Goal: Communication & Community: Share content

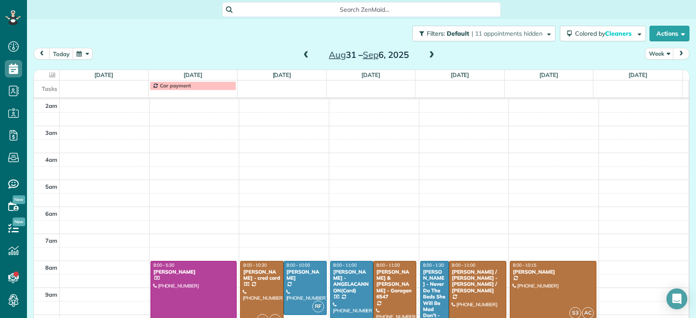
scroll to position [135, 0]
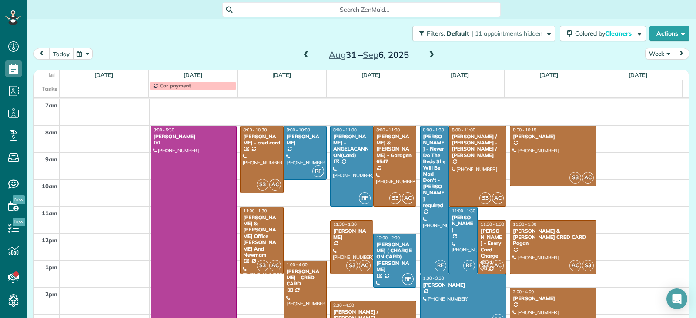
click at [61, 52] on button "today" at bounding box center [61, 54] width 24 height 12
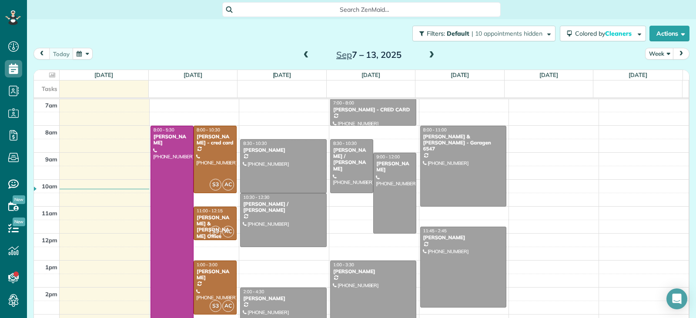
click at [377, 293] on div at bounding box center [374, 294] width 86 height 67
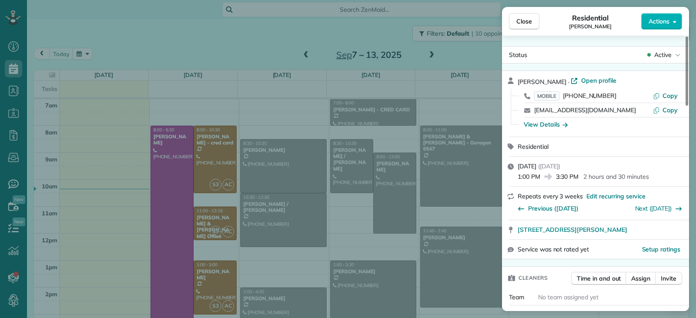
click at [527, 20] on span "Close" at bounding box center [525, 21] width 16 height 9
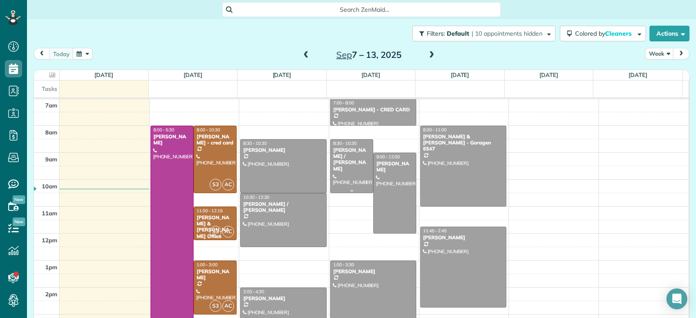
click at [331, 176] on div at bounding box center [352, 166] width 42 height 53
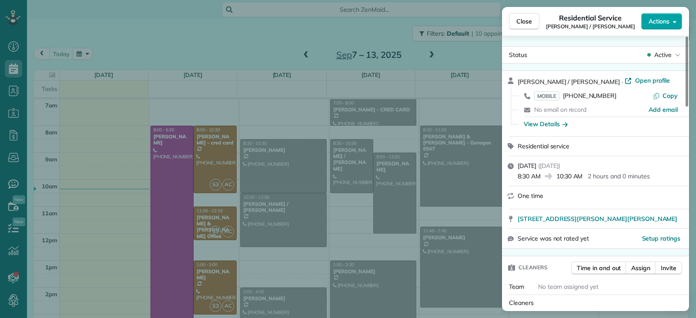
click at [651, 26] on button "Actions" at bounding box center [661, 21] width 41 height 17
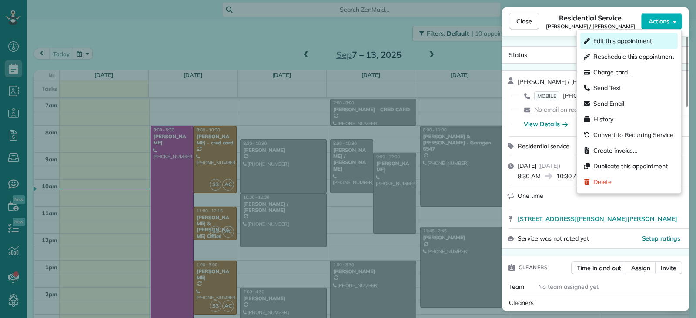
click at [636, 43] on span "Edit this appointment" at bounding box center [623, 41] width 59 height 9
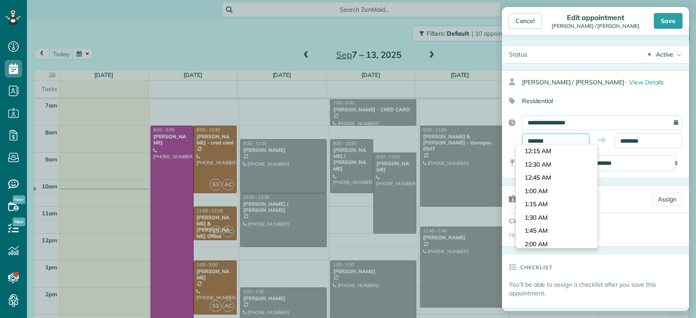
click at [557, 140] on input "*******" at bounding box center [555, 141] width 67 height 15
type input "*******"
click at [554, 212] on body "Dashboard Scheduling Calendar View List View Dispatch View - Weekly scheduling …" at bounding box center [348, 159] width 696 height 318
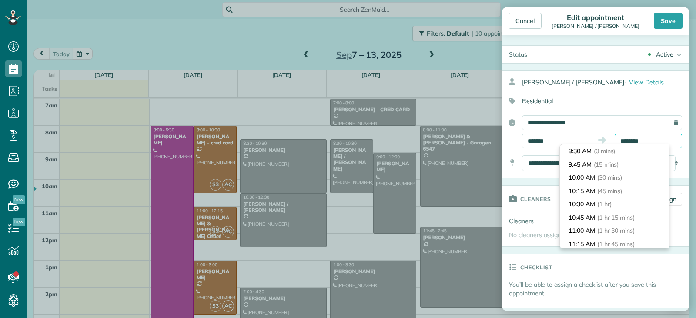
click at [646, 141] on input "********" at bounding box center [648, 141] width 67 height 15
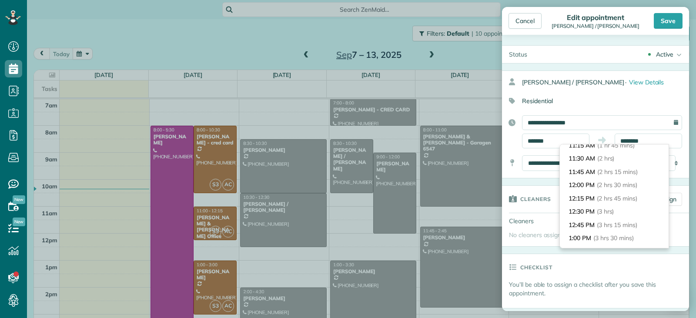
scroll to position [131, 0]
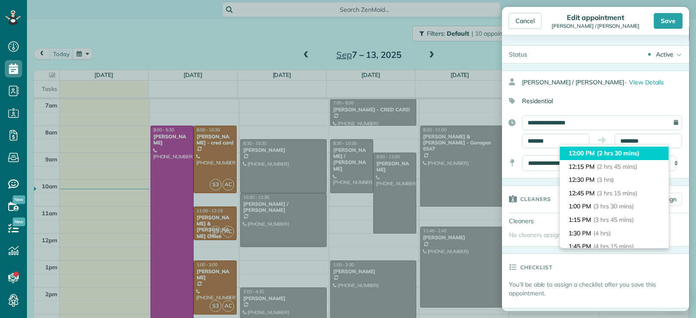
type input "********"
click at [593, 153] on li "12:00 PM (2 hrs 30 mins)" at bounding box center [614, 153] width 109 height 13
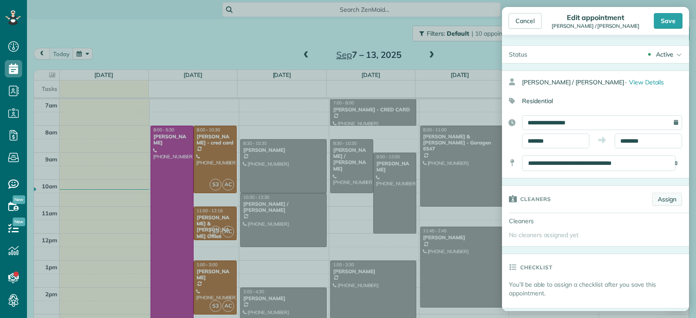
click at [657, 199] on link "Assign" at bounding box center [667, 199] width 30 height 13
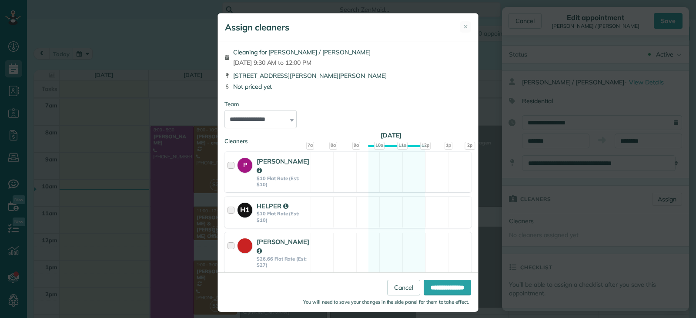
scroll to position [208, 0]
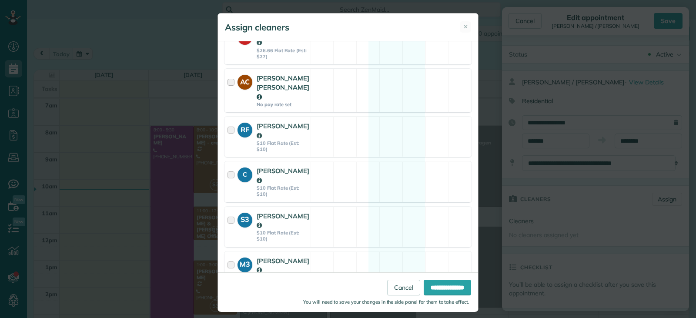
click at [263, 101] on strong "No pay rate set" at bounding box center [283, 104] width 53 height 6
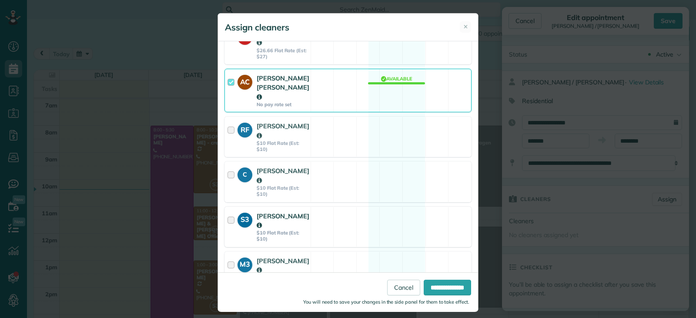
click at [277, 230] on strong "$10 Flat Rate (Est: $10)" at bounding box center [283, 236] width 53 height 13
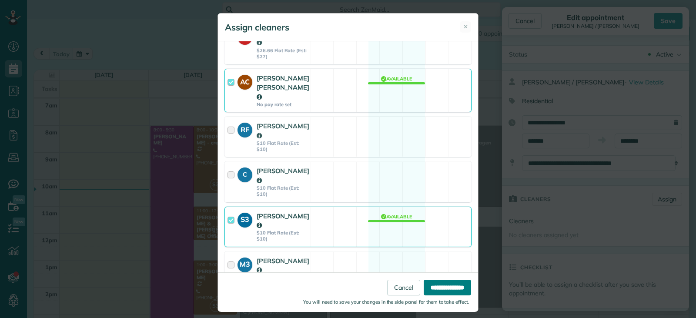
click at [437, 289] on input "**********" at bounding box center [447, 288] width 47 height 16
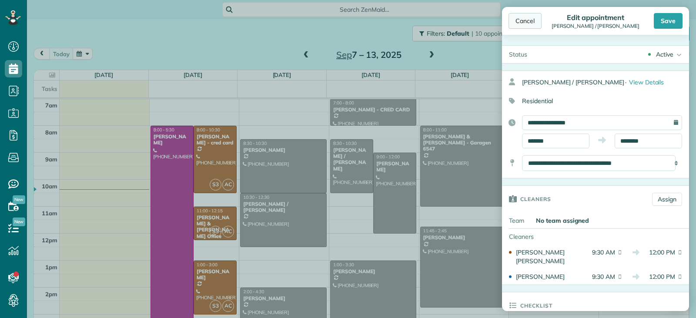
click at [527, 22] on div "Cancel" at bounding box center [525, 21] width 33 height 16
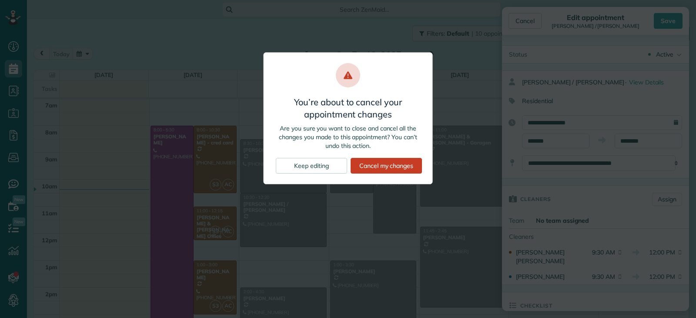
click at [465, 63] on div "You’re about to cancel your appointment changes Are you sure you want to close …" at bounding box center [348, 159] width 696 height 318
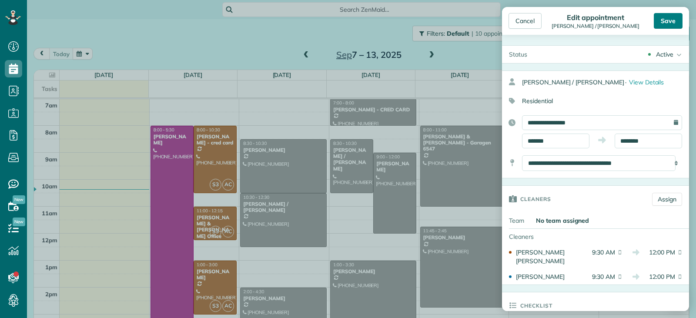
click at [666, 19] on div "Save" at bounding box center [668, 21] width 29 height 16
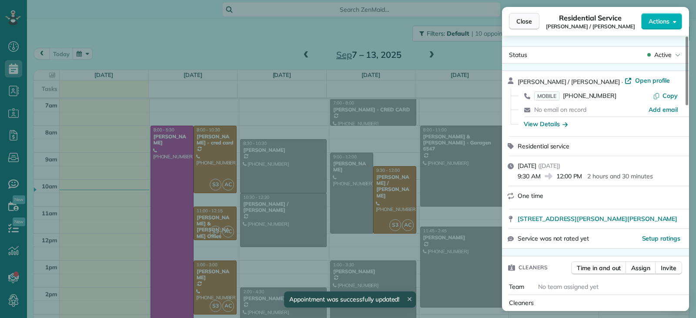
click at [510, 23] on button "Close" at bounding box center [524, 21] width 30 height 17
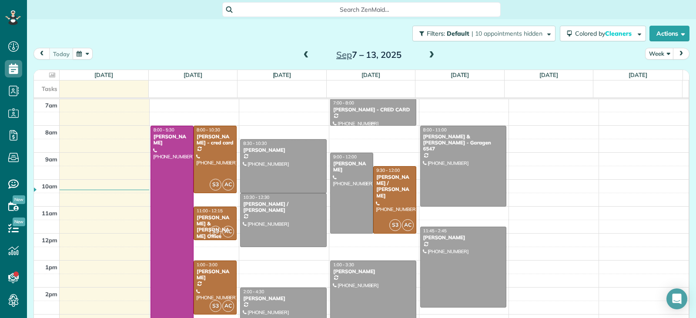
click at [370, 115] on div at bounding box center [374, 112] width 86 height 26
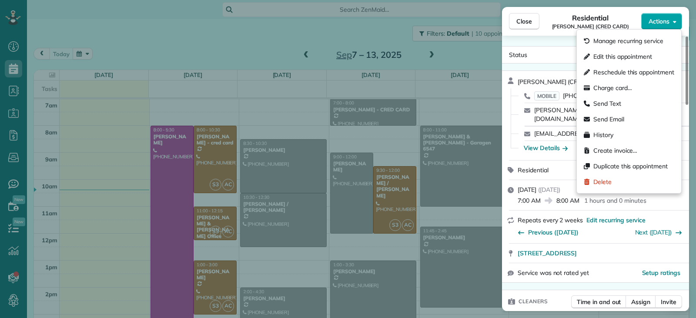
click at [658, 22] on span "Actions" at bounding box center [659, 21] width 21 height 9
click at [612, 55] on span "Edit this appointment" at bounding box center [623, 56] width 59 height 9
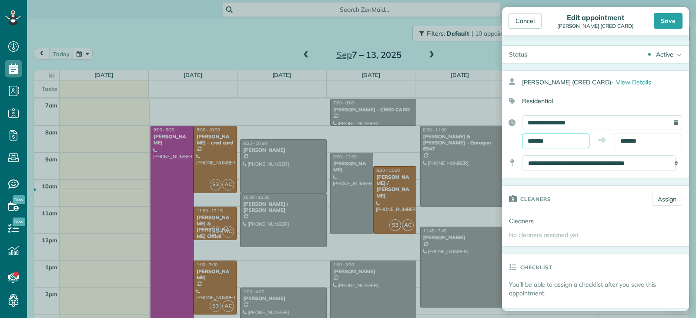
click at [564, 143] on input "*******" at bounding box center [555, 141] width 67 height 15
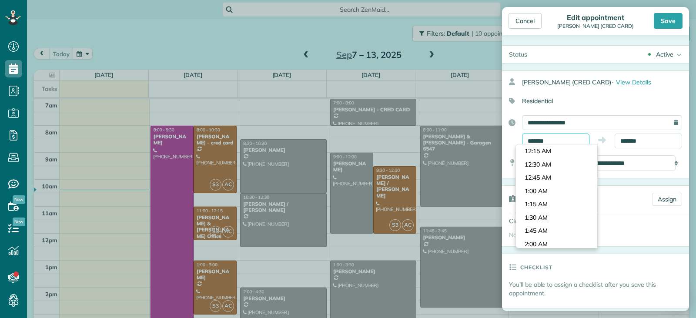
scroll to position [346, 0]
type input "*******"
click at [553, 188] on body "Dashboard Scheduling Calendar View List View Dispatch View - Weekly scheduling …" at bounding box center [348, 159] width 696 height 318
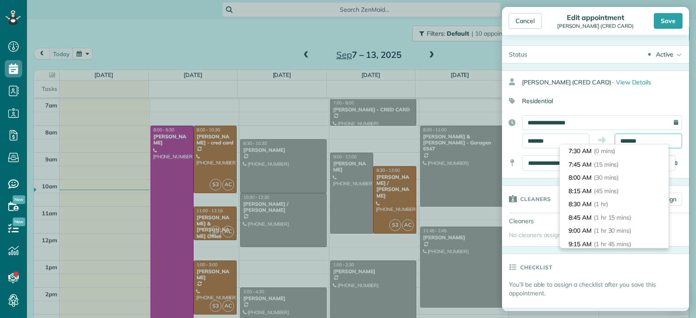
click at [644, 142] on input "*******" at bounding box center [648, 141] width 67 height 15
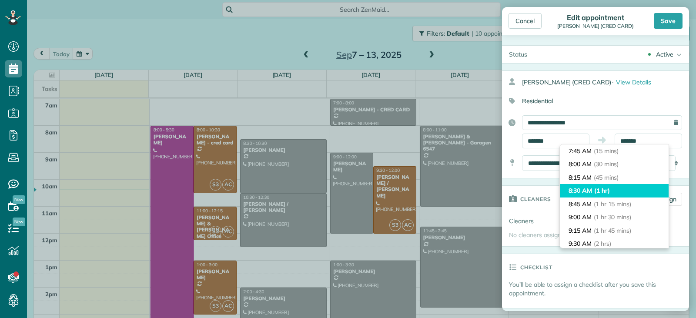
type input "*******"
click at [608, 189] on span "(1 hr)" at bounding box center [602, 191] width 16 height 8
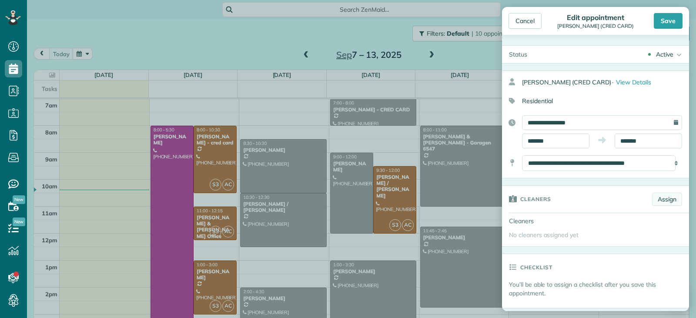
click at [659, 198] on link "Assign" at bounding box center [667, 199] width 30 height 13
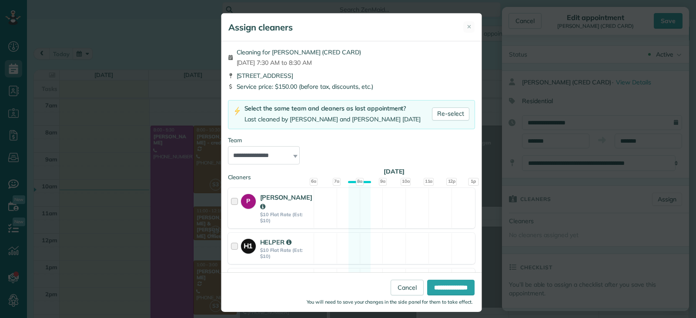
scroll to position [208, 0]
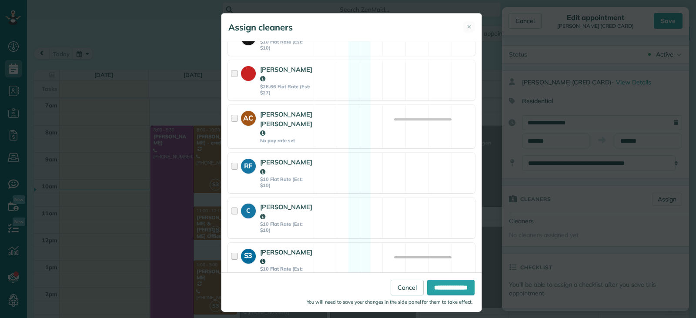
click at [232, 248] on div at bounding box center [236, 263] width 10 height 31
click at [231, 113] on div at bounding box center [236, 127] width 10 height 34
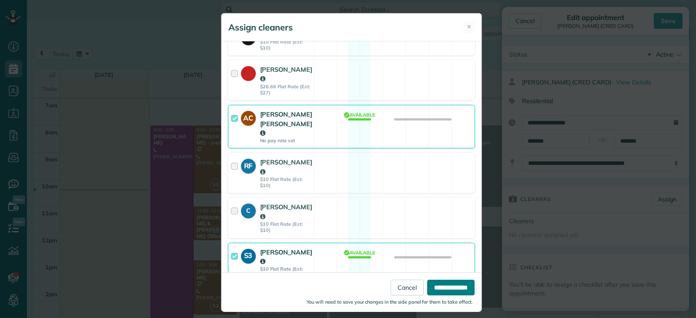
click at [440, 289] on input "**********" at bounding box center [450, 288] width 47 height 16
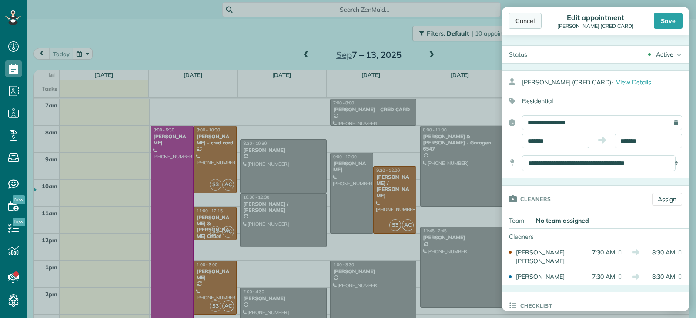
click at [519, 18] on div "Cancel" at bounding box center [525, 21] width 33 height 16
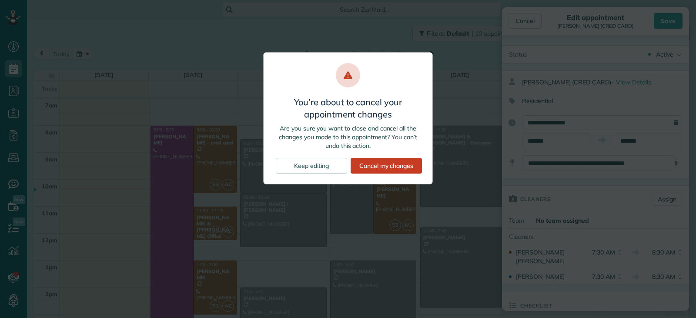
click at [613, 41] on div "You’re about to cancel your appointment changes Are you sure you want to close …" at bounding box center [348, 159] width 696 height 318
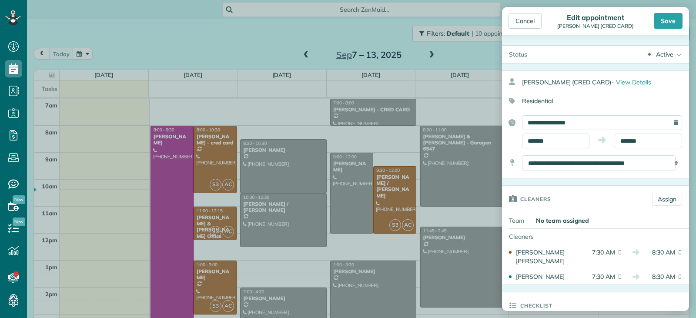
click at [656, 21] on div "Save" at bounding box center [668, 21] width 29 height 16
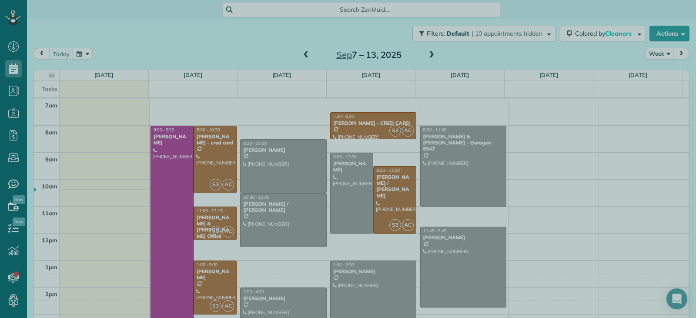
click at [381, 274] on div at bounding box center [348, 159] width 696 height 318
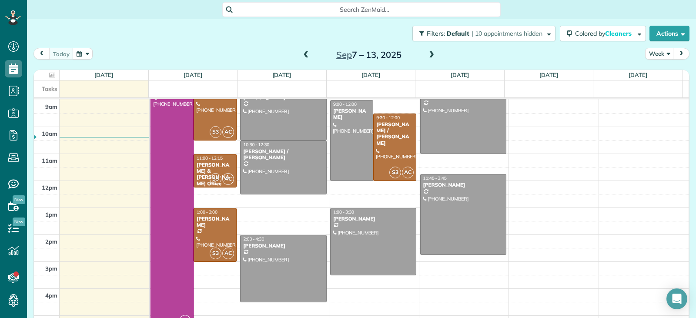
scroll to position [201, 0]
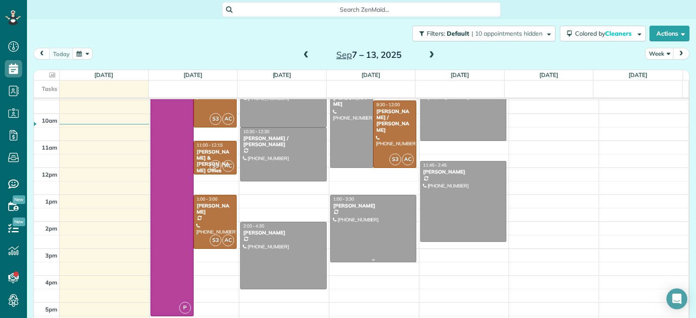
click at [354, 242] on div at bounding box center [374, 228] width 86 height 67
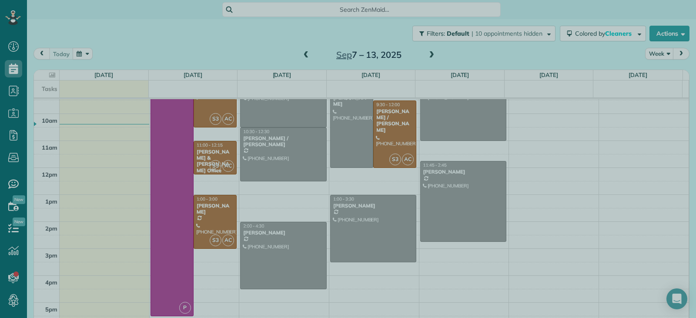
click at [367, 225] on div at bounding box center [348, 159] width 696 height 318
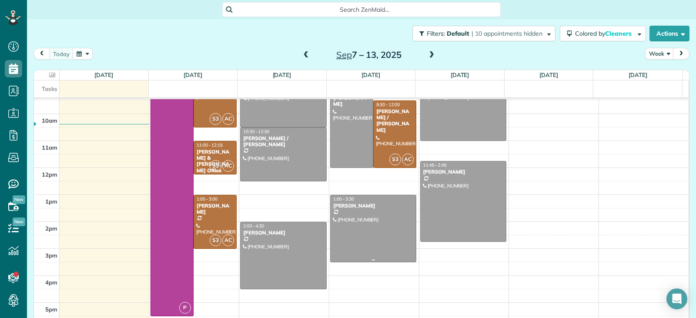
click at [386, 231] on div at bounding box center [374, 228] width 86 height 67
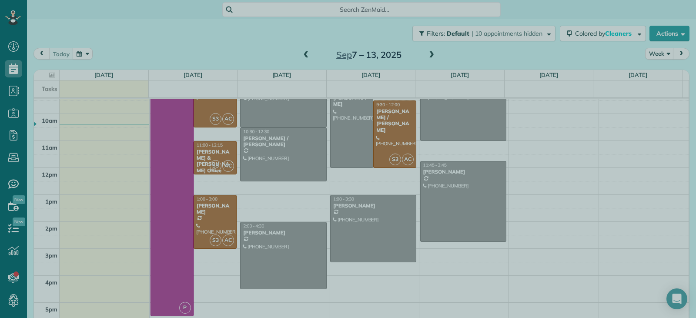
click at [379, 231] on div at bounding box center [348, 159] width 696 height 318
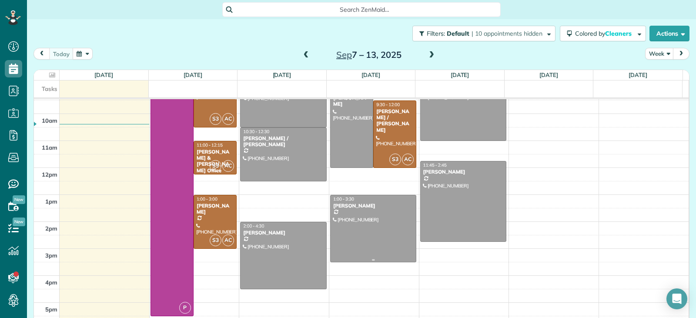
click at [379, 231] on div at bounding box center [374, 228] width 86 height 67
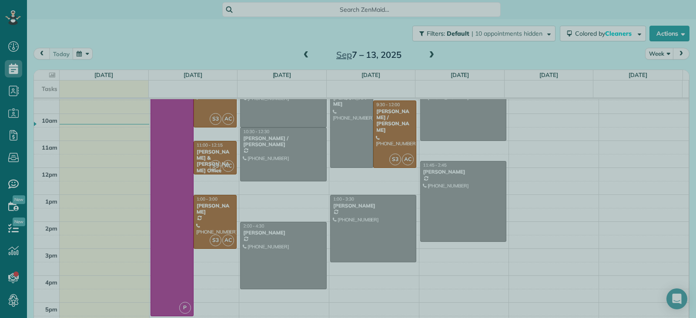
click at [678, 121] on div at bounding box center [348, 159] width 696 height 318
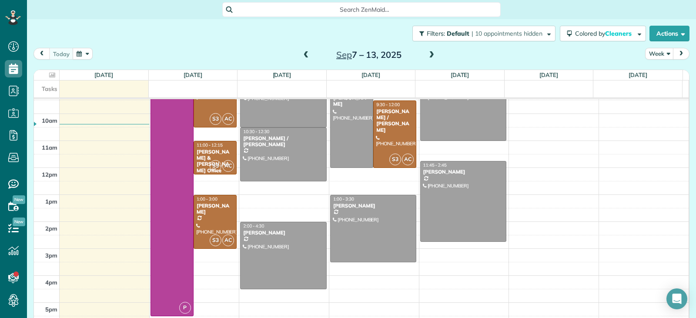
scroll to position [11, 0]
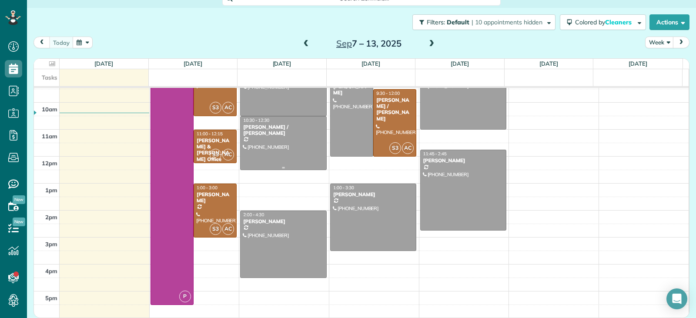
click at [272, 156] on div at bounding box center [284, 143] width 86 height 53
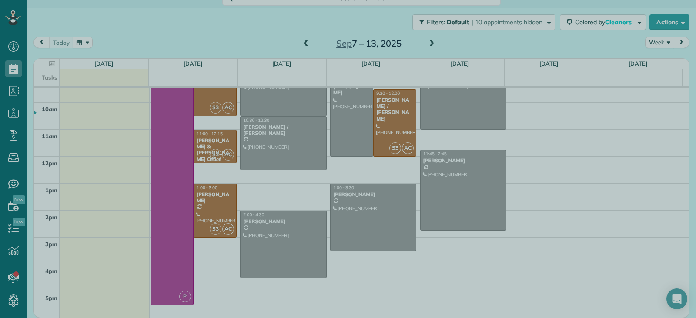
click at [293, 241] on div at bounding box center [348, 159] width 696 height 318
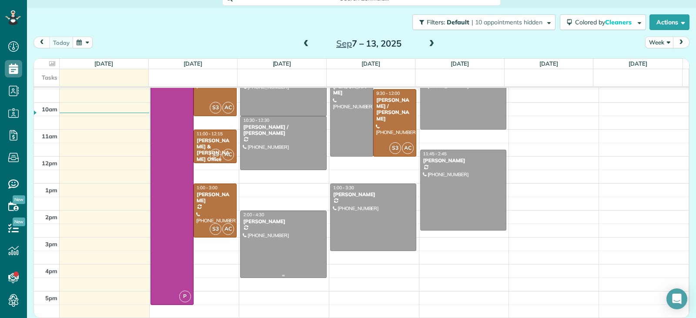
click at [297, 241] on div at bounding box center [284, 244] width 86 height 67
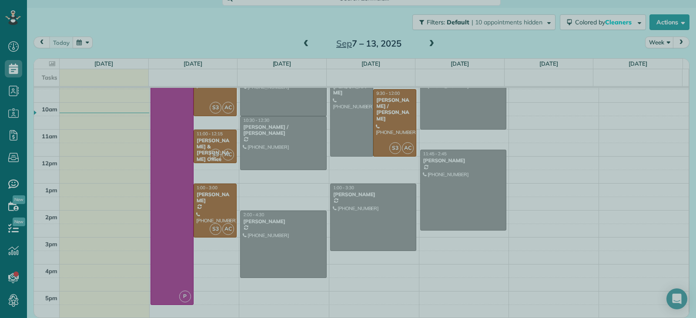
click at [682, 185] on div at bounding box center [348, 159] width 696 height 318
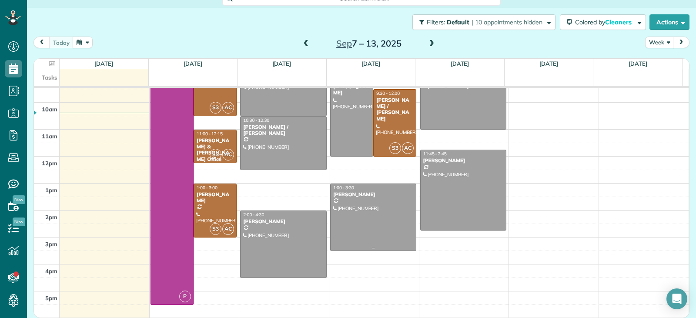
click at [362, 219] on div at bounding box center [374, 217] width 86 height 67
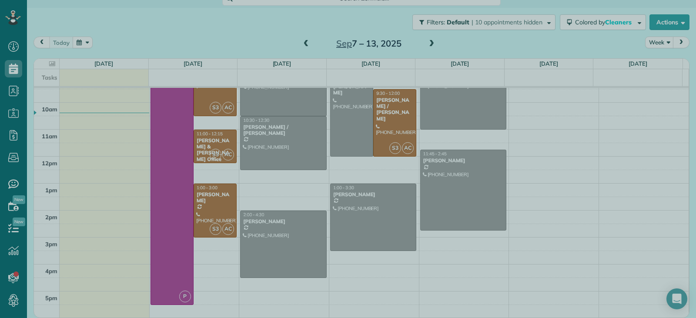
click at [362, 219] on div at bounding box center [348, 159] width 696 height 318
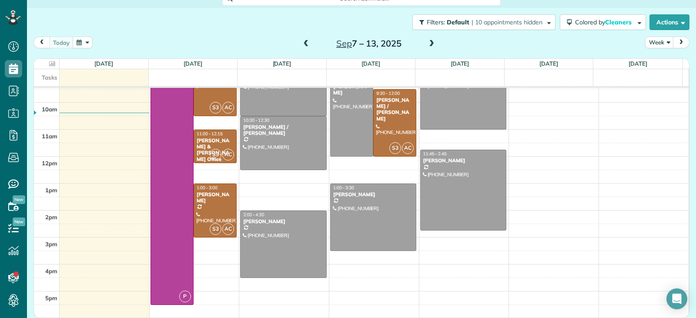
click at [609, 196] on div "2am 3am 4am 5am 6am 7am 8am 9am 10am 11am 12pm 1pm 2pm 3pm 4pm 5pm P 8:00 - 5:3…" at bounding box center [361, 102] width 655 height 431
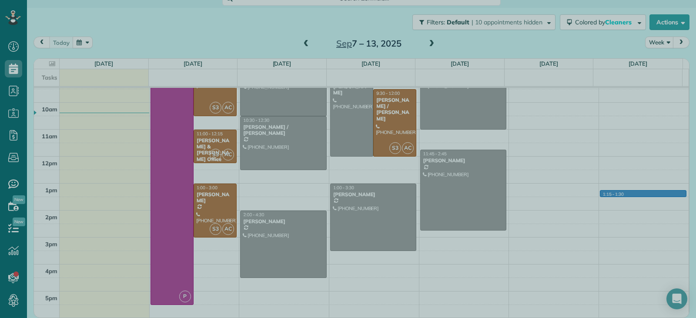
click at [550, 157] on div at bounding box center [348, 159] width 696 height 318
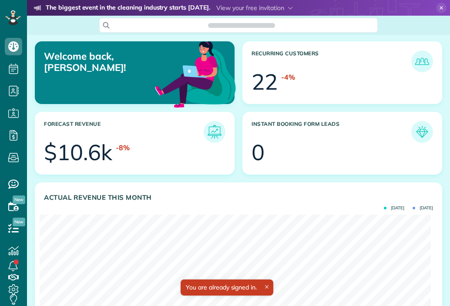
scroll to position [174, 391]
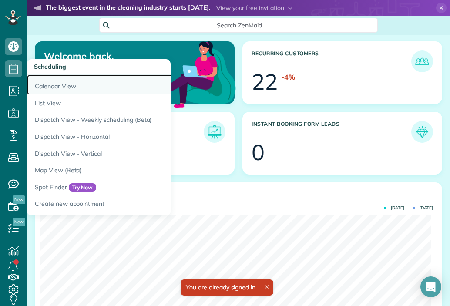
click at [52, 88] on link "Calendar View" at bounding box center [136, 85] width 218 height 20
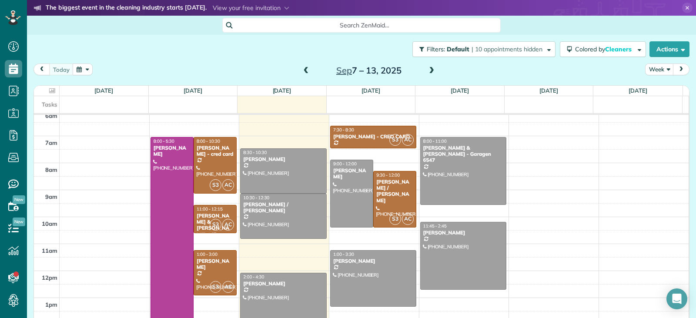
scroll to position [318, 27]
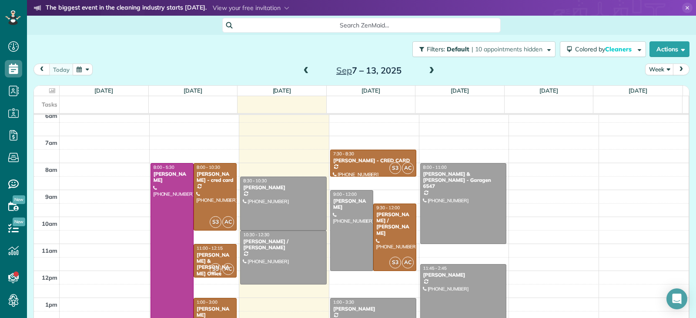
click at [382, 305] on div "[PERSON_NAME]" at bounding box center [373, 309] width 81 height 6
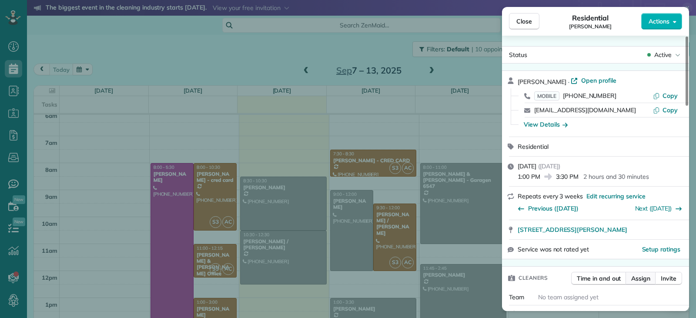
click at [450, 278] on span "Assign" at bounding box center [640, 278] width 19 height 9
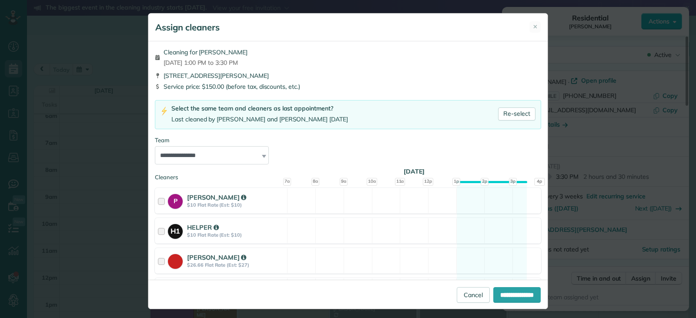
scroll to position [206, 0]
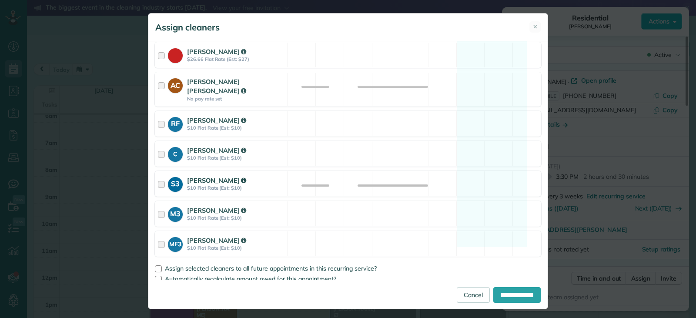
click at [155, 174] on div "S3 SANGELA $10 Flat Rate (Est: $10)" at bounding box center [221, 183] width 132 height 25
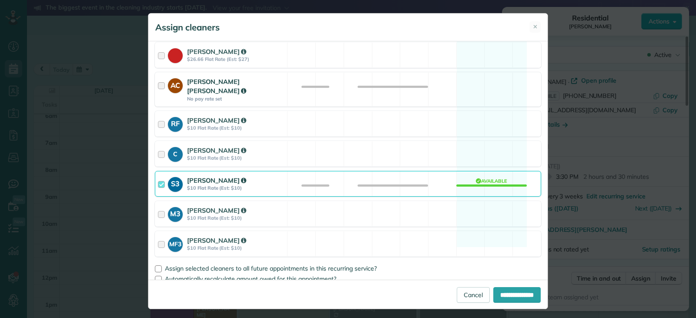
click at [158, 86] on div at bounding box center [163, 89] width 10 height 25
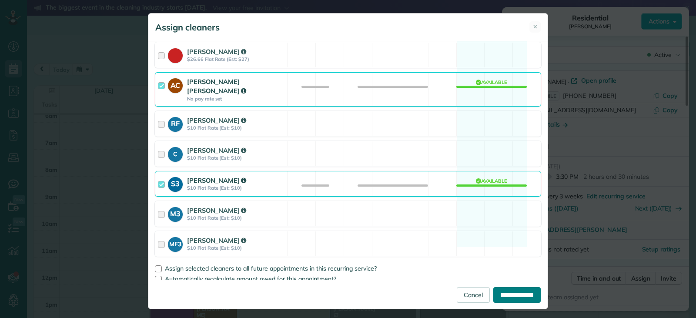
click at [450, 297] on input "**********" at bounding box center [516, 295] width 47 height 16
type input "**********"
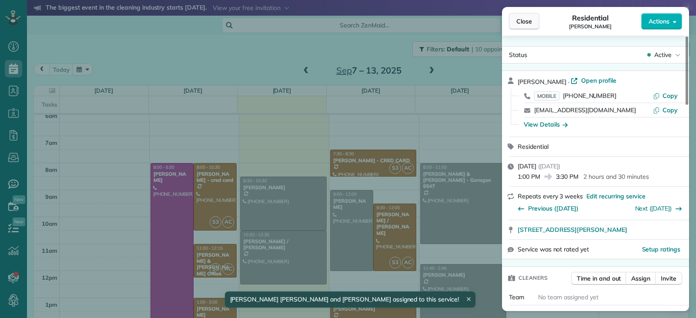
click at [450, 21] on span "Close" at bounding box center [525, 21] width 16 height 9
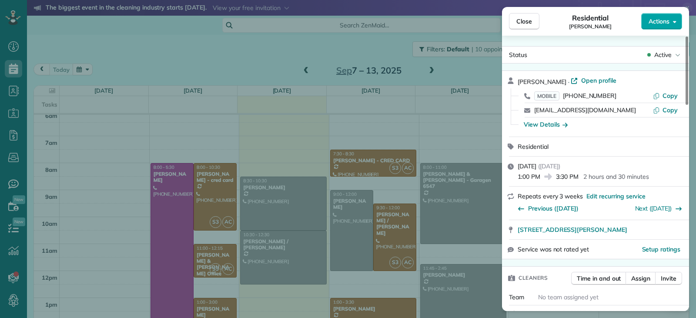
click at [450, 22] on span "Actions" at bounding box center [659, 21] width 21 height 9
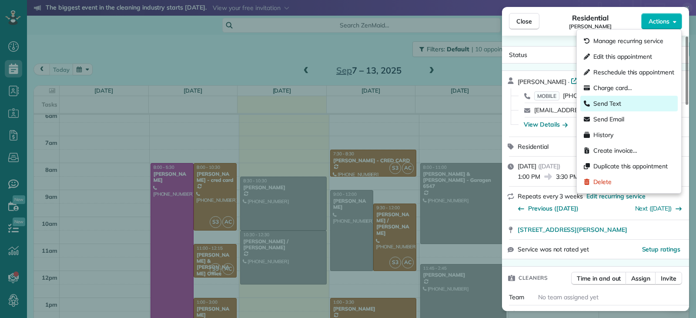
click at [450, 103] on span "Send Text" at bounding box center [608, 103] width 28 height 9
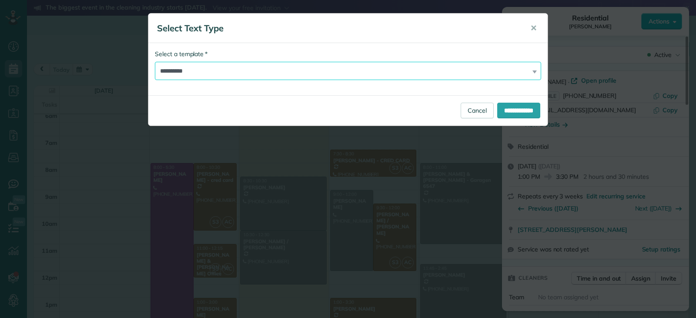
click at [362, 71] on select "**********" at bounding box center [348, 71] width 386 height 18
select select "***"
click at [155, 62] on select "**********" at bounding box center [348, 71] width 386 height 18
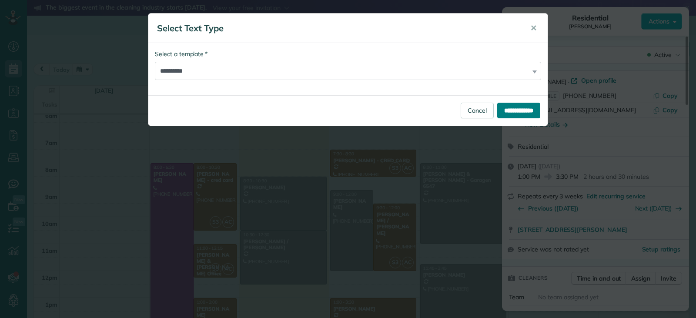
click at [450, 104] on input "**********" at bounding box center [518, 111] width 43 height 16
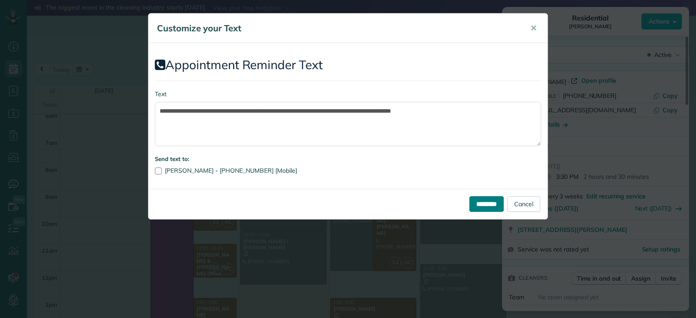
click at [450, 203] on input "*********" at bounding box center [487, 204] width 34 height 16
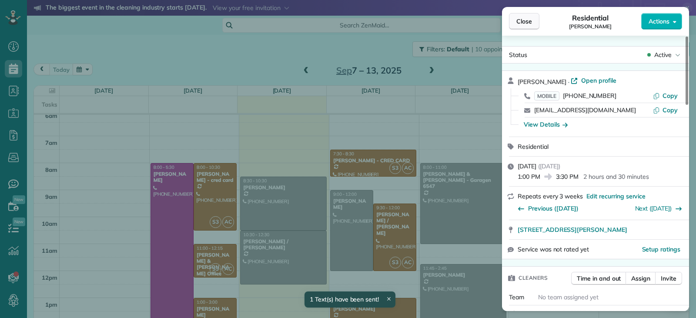
click at [450, 22] on span "Close" at bounding box center [525, 21] width 16 height 9
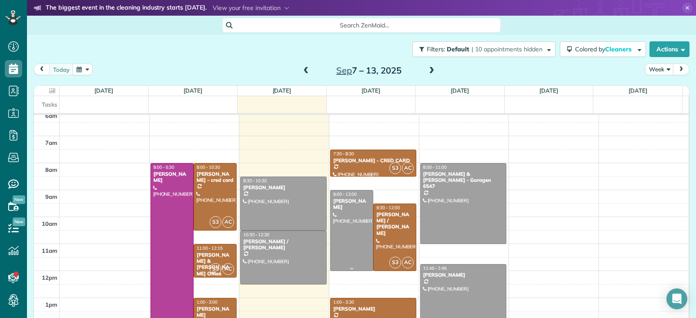
click at [347, 232] on div at bounding box center [352, 231] width 42 height 80
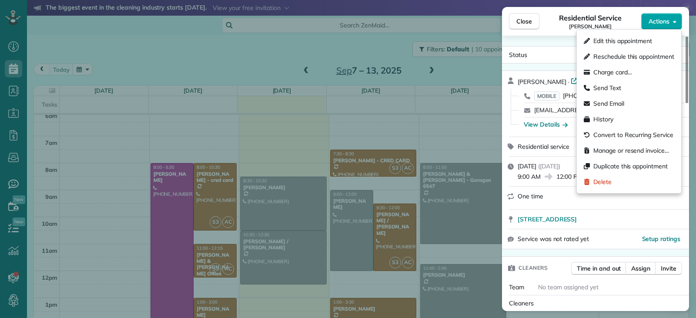
click at [450, 23] on span "Actions" at bounding box center [659, 21] width 21 height 9
click at [450, 269] on span "Assign" at bounding box center [640, 268] width 19 height 9
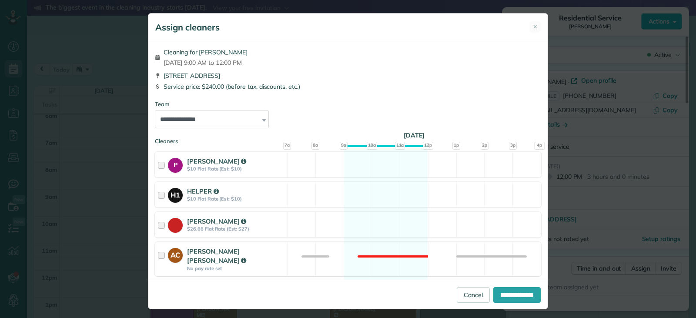
scroll to position [159, 0]
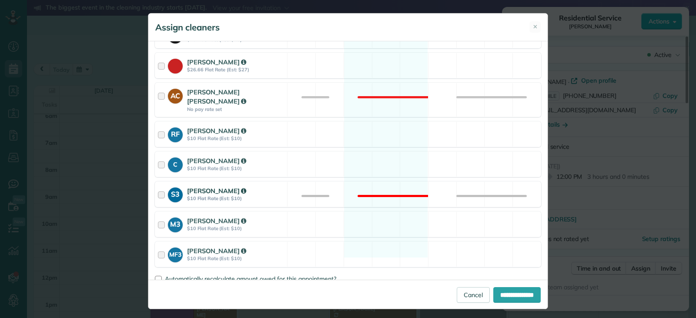
drag, startPoint x: 156, startPoint y: 129, endPoint x: 350, endPoint y: 175, distance: 199.8
click at [158, 128] on div at bounding box center [163, 134] width 10 height 16
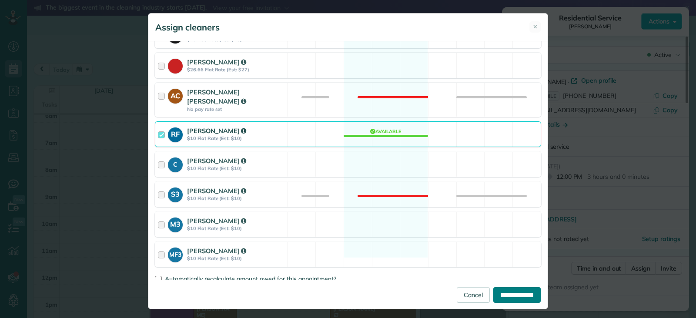
drag, startPoint x: 491, startPoint y: 297, endPoint x: 497, endPoint y: 296, distance: 6.7
click at [450, 297] on input "**********" at bounding box center [516, 295] width 47 height 16
type input "**********"
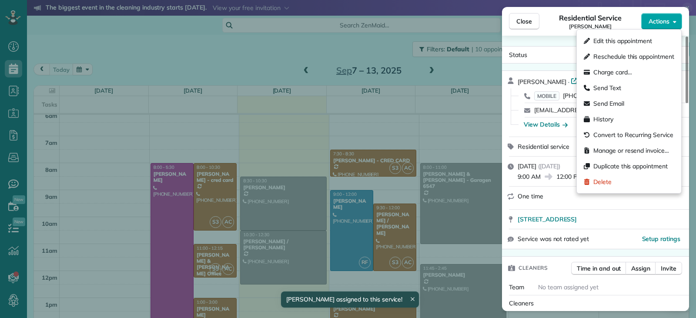
click at [450, 20] on span "Actions" at bounding box center [659, 21] width 21 height 9
click at [450, 91] on span "Send Text" at bounding box center [608, 88] width 28 height 9
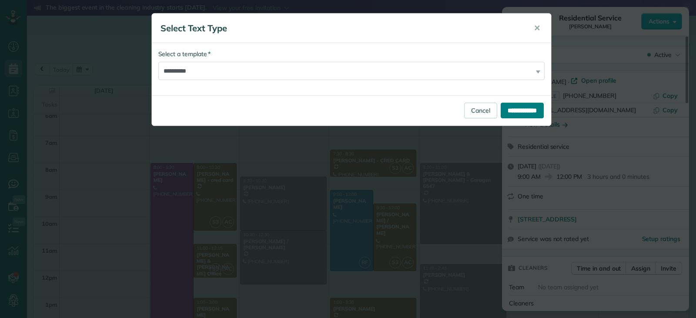
click at [450, 109] on input "**********" at bounding box center [522, 111] width 43 height 16
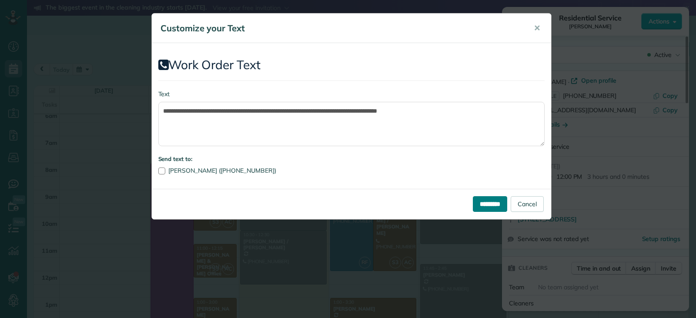
click at [450, 208] on input "*********" at bounding box center [490, 204] width 34 height 16
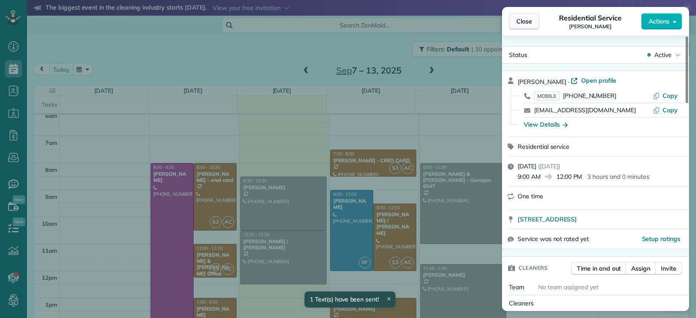
click at [450, 20] on span "Close" at bounding box center [525, 21] width 16 height 9
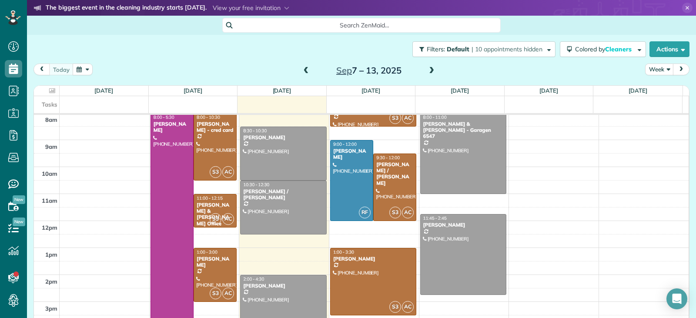
scroll to position [114, 0]
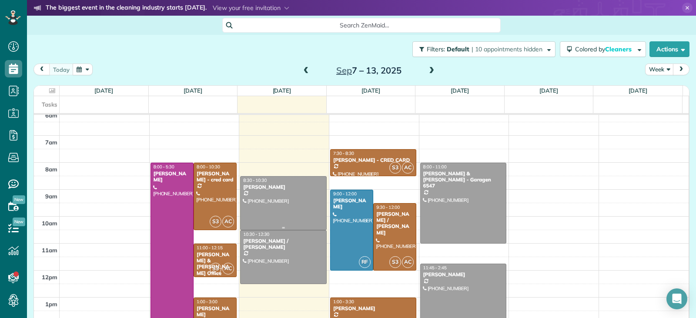
click at [275, 210] on div at bounding box center [284, 203] width 86 height 53
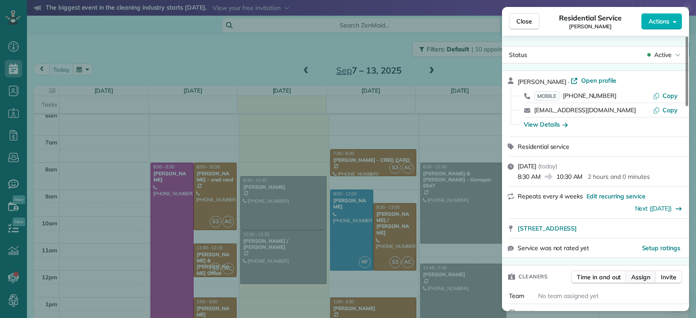
click at [450, 275] on span "Assign" at bounding box center [640, 277] width 19 height 9
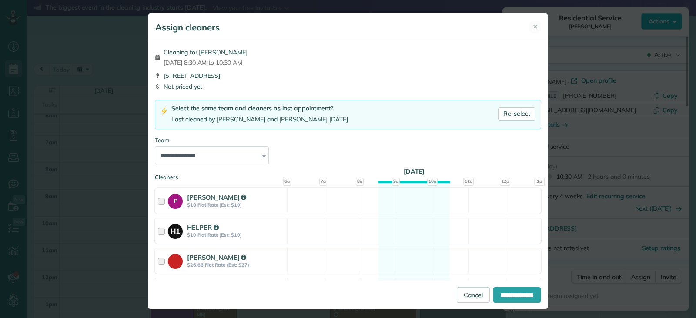
scroll to position [206, 0]
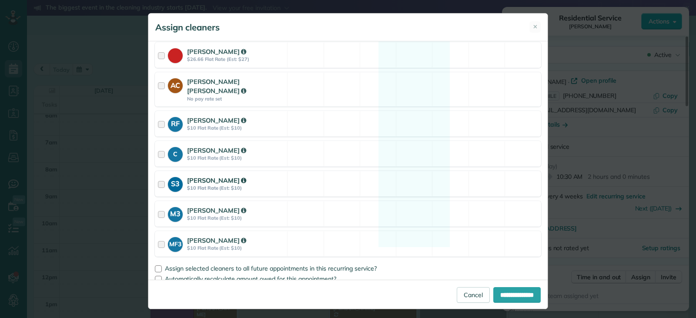
drag, startPoint x: 157, startPoint y: 178, endPoint x: 158, endPoint y: 172, distance: 5.7
click at [158, 178] on div at bounding box center [163, 184] width 10 height 16
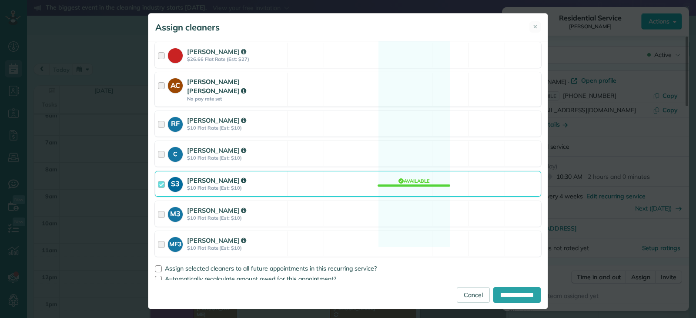
click at [158, 82] on div at bounding box center [163, 89] width 10 height 25
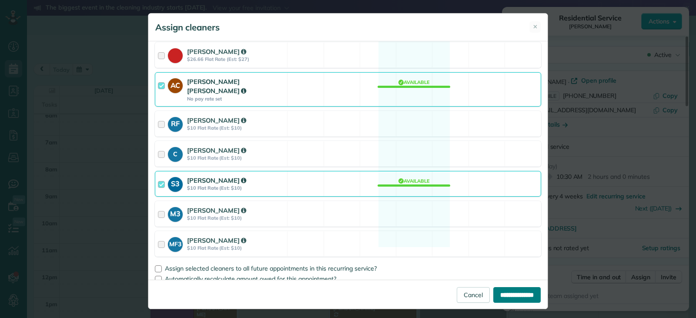
click at [450, 295] on input "**********" at bounding box center [516, 295] width 47 height 16
type input "**********"
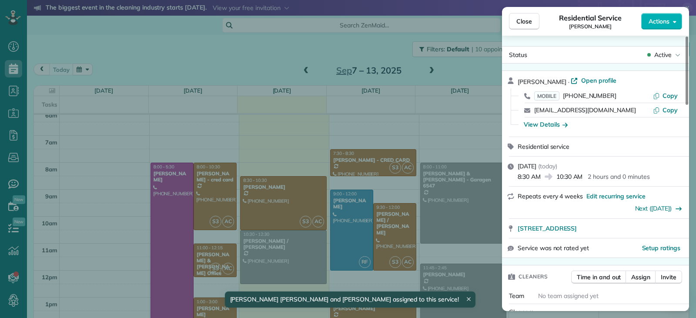
drag, startPoint x: 517, startPoint y: 21, endPoint x: 499, endPoint y: 95, distance: 75.8
click at [450, 21] on span "Close" at bounding box center [525, 21] width 16 height 9
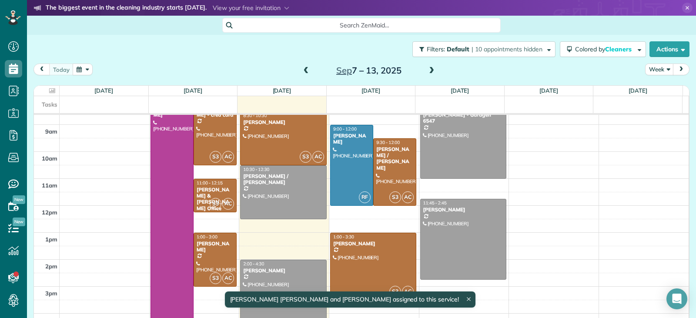
scroll to position [201, 0]
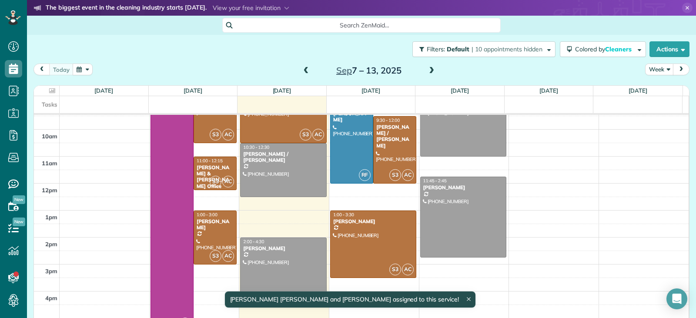
click at [297, 268] on div at bounding box center [284, 271] width 86 height 67
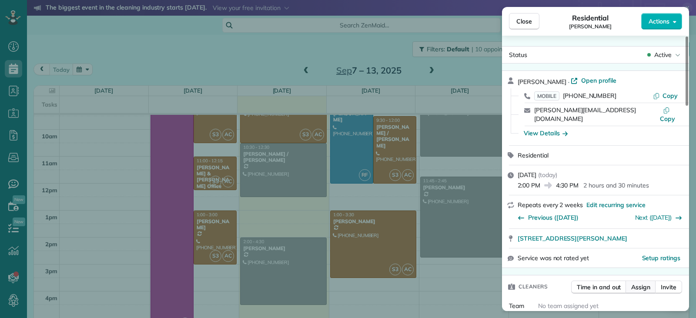
click at [450, 283] on span "Assign" at bounding box center [640, 287] width 19 height 9
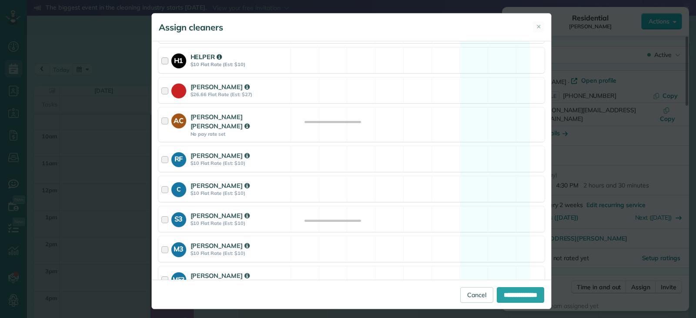
scroll to position [174, 0]
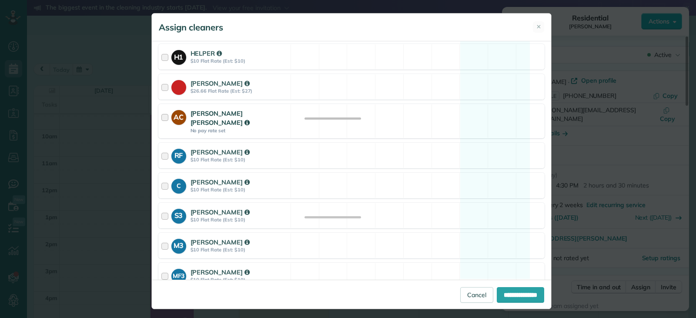
click at [161, 120] on div at bounding box center [166, 121] width 10 height 25
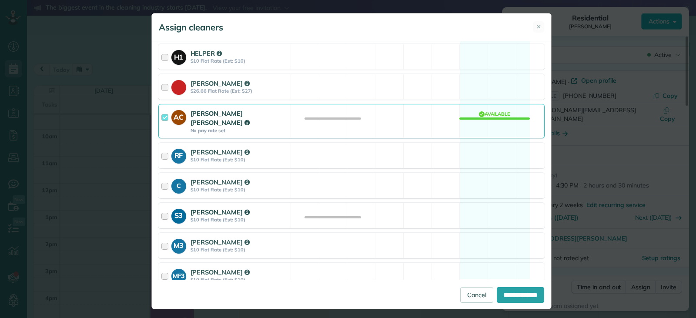
click at [161, 208] on div at bounding box center [166, 216] width 10 height 16
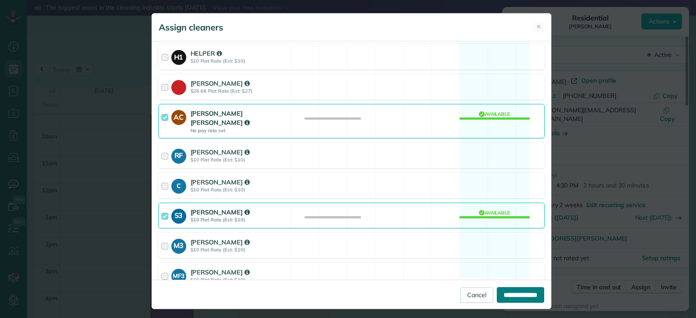
click at [450, 293] on input "**********" at bounding box center [520, 295] width 47 height 16
type input "**********"
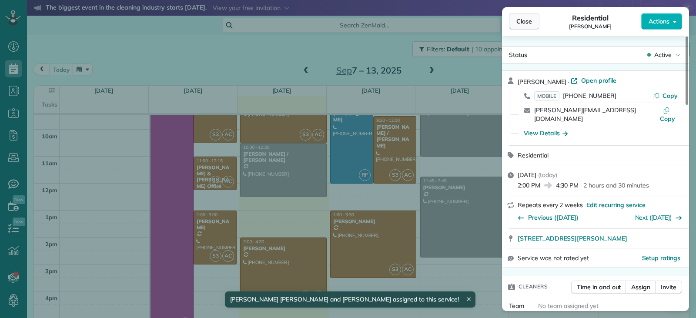
click at [450, 17] on span "Close" at bounding box center [525, 21] width 16 height 9
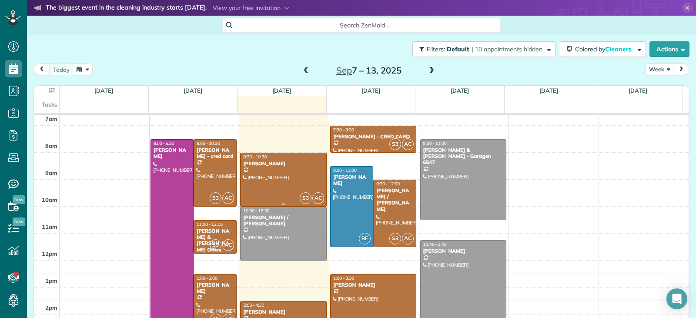
scroll to position [114, 0]
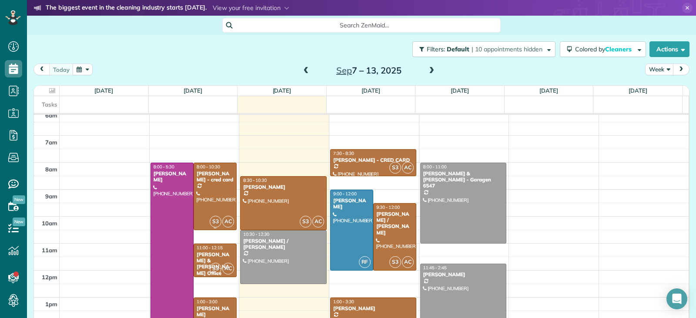
click at [211, 204] on div at bounding box center [215, 196] width 42 height 67
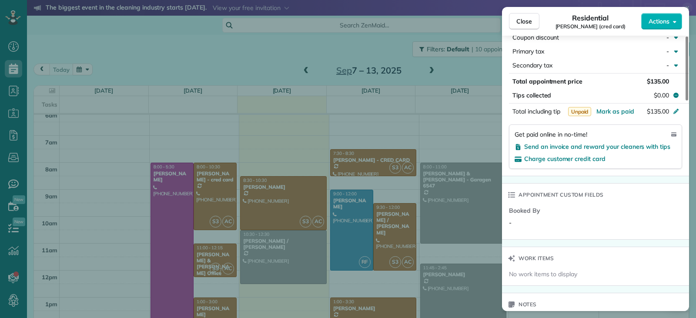
scroll to position [567, 0]
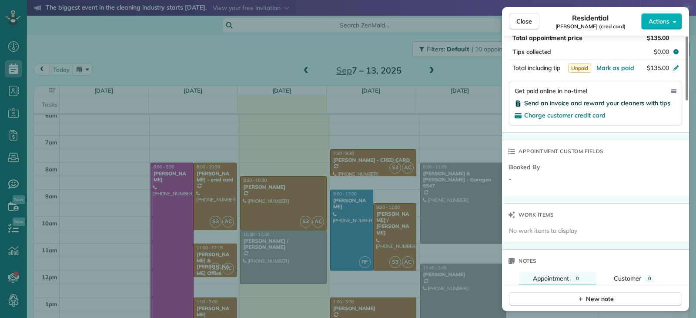
click at [450, 102] on span "Send an invoice and reward your cleaners with tips" at bounding box center [597, 103] width 146 height 8
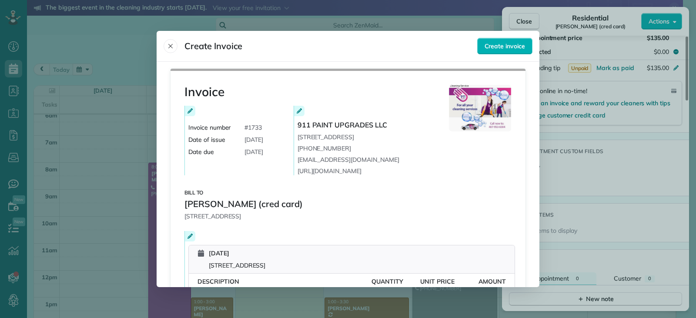
scroll to position [197, 0]
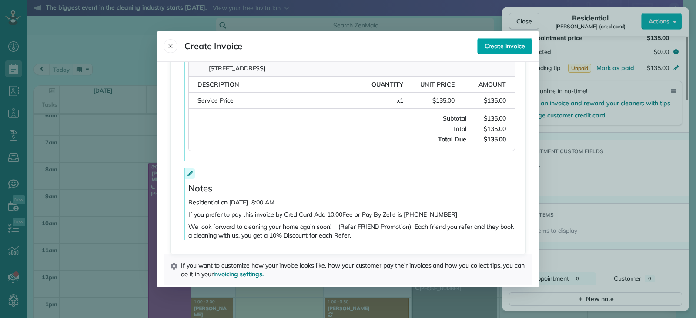
click at [450, 46] on span "Create invoice" at bounding box center [505, 46] width 40 height 9
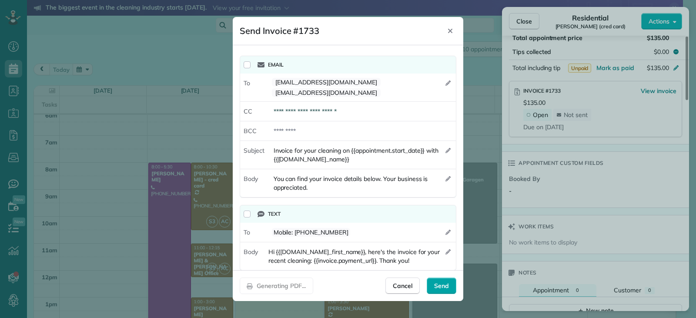
click at [439, 286] on span "Send" at bounding box center [441, 286] width 15 height 9
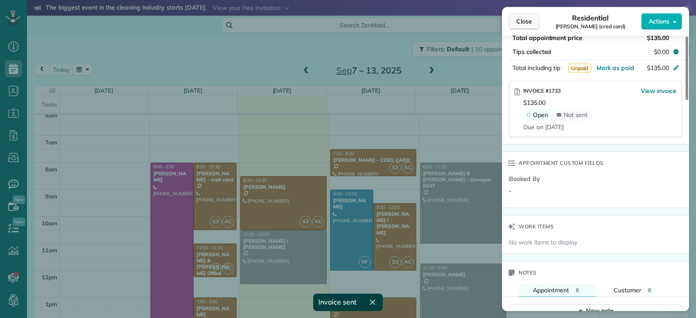
click at [450, 24] on span "Close" at bounding box center [525, 21] width 16 height 9
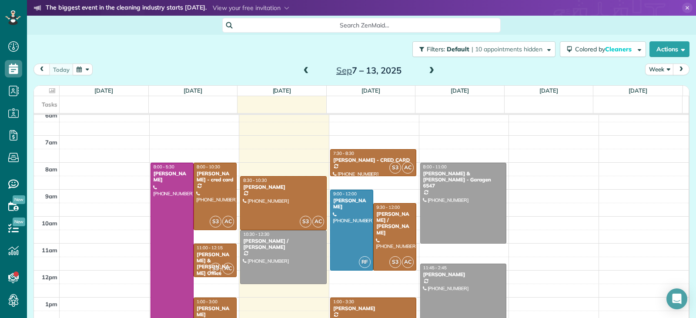
click at [217, 300] on div "1:00 - 3:00" at bounding box center [215, 302] width 38 height 6
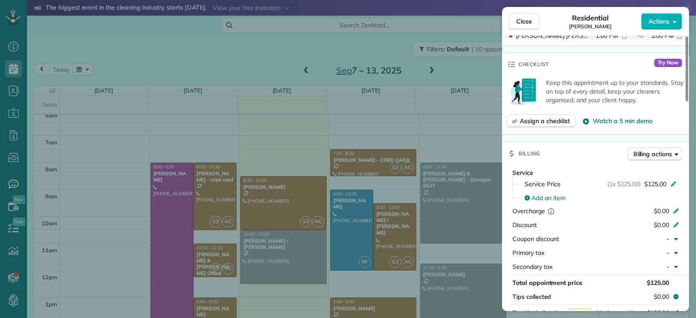
scroll to position [351, 0]
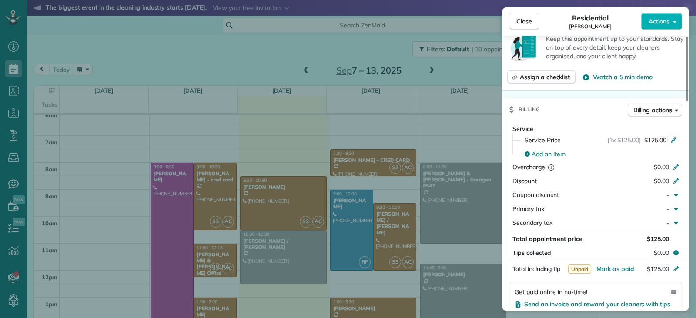
click at [450, 305] on div "Send an invoice and reward your cleaners with tips" at bounding box center [596, 304] width 162 height 9
click at [450, 304] on span "Send an invoice and reward your cleaners with tips" at bounding box center [597, 304] width 146 height 8
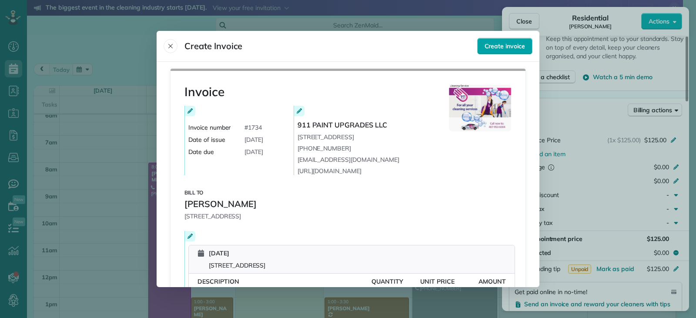
click at [450, 39] on button "Create invoice" at bounding box center [504, 46] width 55 height 17
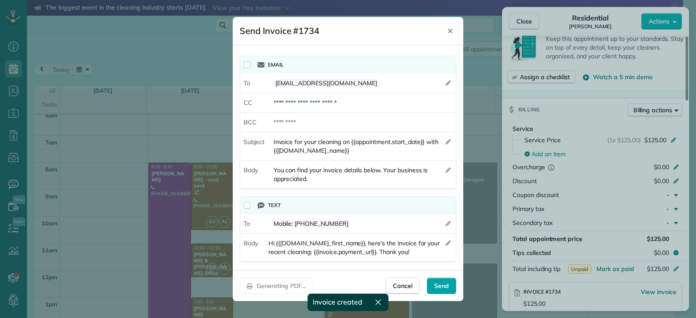
drag, startPoint x: 440, startPoint y: 285, endPoint x: 455, endPoint y: 279, distance: 16.1
click at [442, 285] on span "Send" at bounding box center [441, 286] width 15 height 9
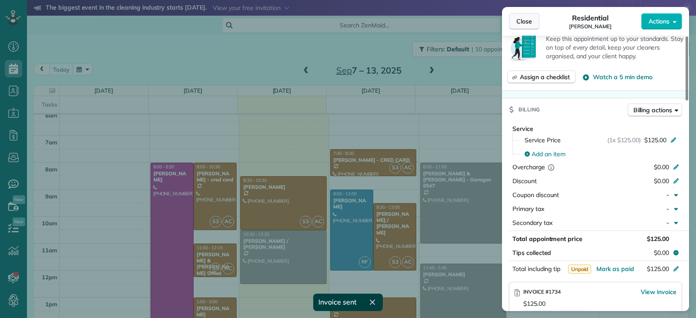
click at [450, 22] on span "Close" at bounding box center [525, 21] width 16 height 9
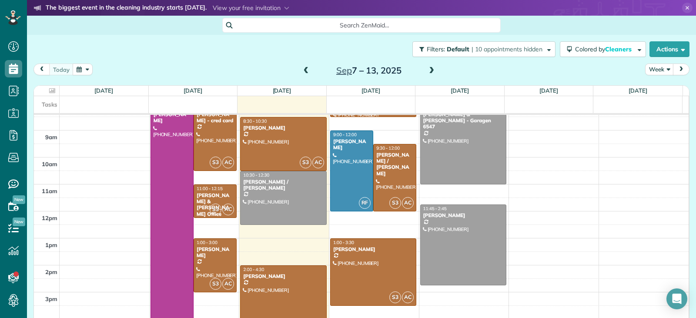
scroll to position [158, 0]
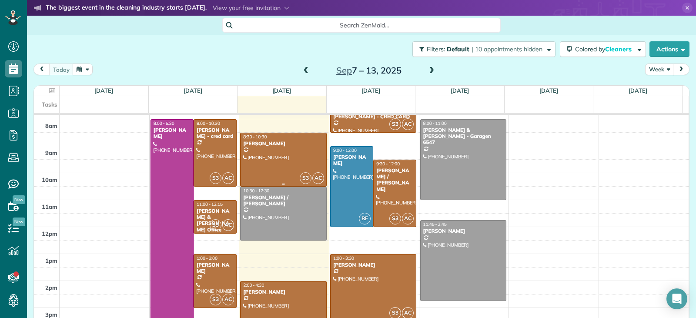
click at [292, 160] on div at bounding box center [284, 159] width 86 height 53
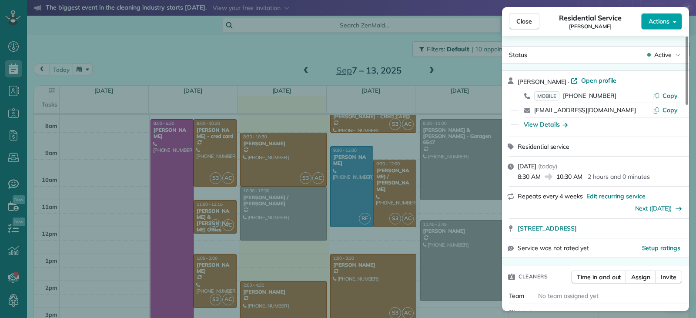
click at [450, 18] on span "Actions" at bounding box center [659, 21] width 21 height 9
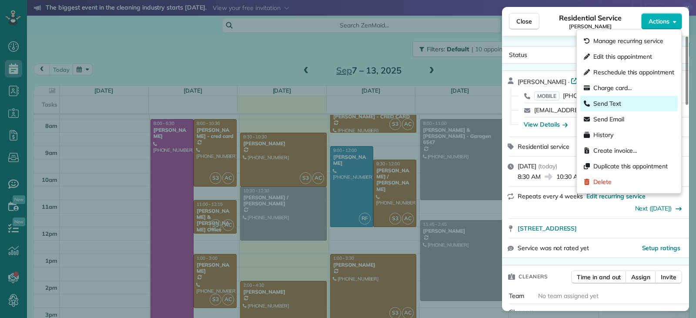
click at [450, 105] on span "Send Text" at bounding box center [608, 103] width 28 height 9
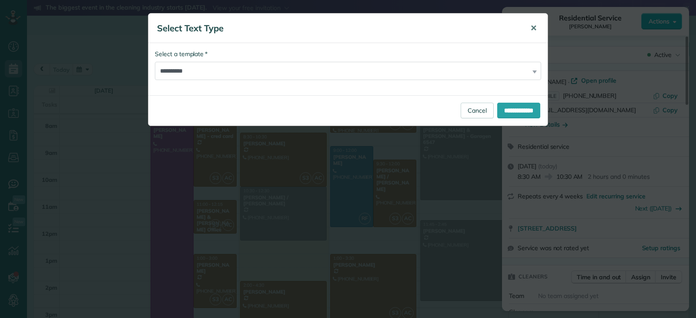
click at [450, 29] on span "✕" at bounding box center [533, 28] width 7 height 10
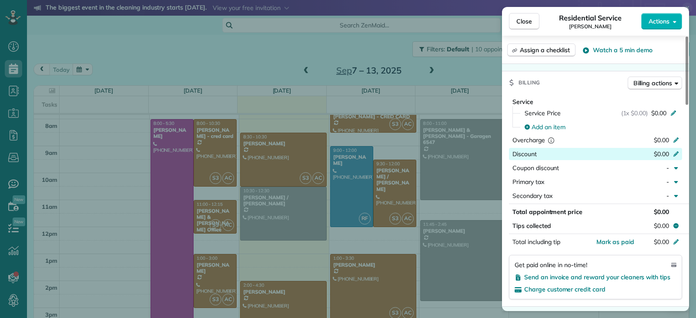
scroll to position [435, 0]
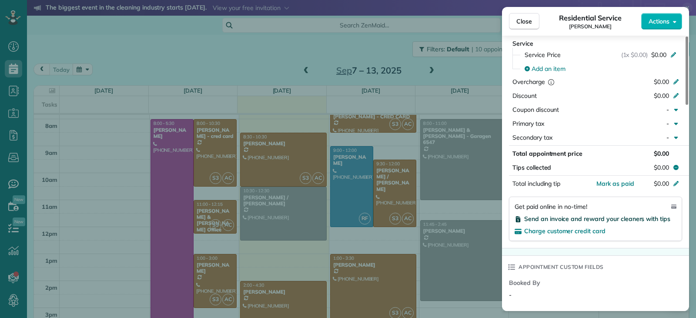
click at [450, 219] on span "Send an invoice and reward your cleaners with tips" at bounding box center [597, 219] width 146 height 8
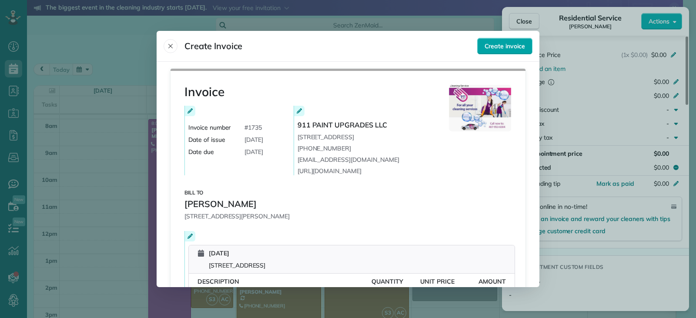
click at [450, 47] on span "Create invoice" at bounding box center [505, 46] width 40 height 9
click at [430, 47] on span "Create Invoice" at bounding box center [321, 46] width 314 height 14
click at [450, 19] on div at bounding box center [348, 159] width 696 height 318
click at [450, 23] on div at bounding box center [348, 159] width 696 height 318
click at [171, 46] on icon "Close" at bounding box center [170, 46] width 7 height 7
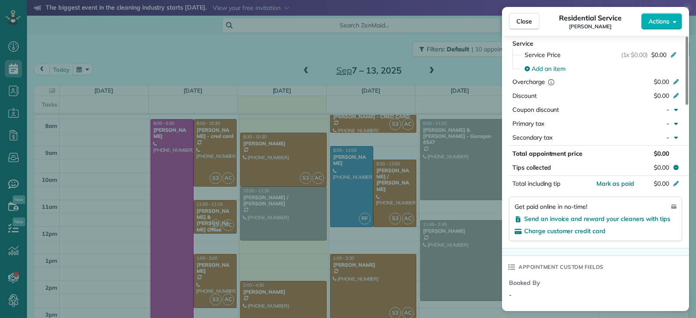
click at [282, 299] on div "Close Residential Service Aaron Novak Actions Status Active Aaron Novak · Open …" at bounding box center [348, 159] width 696 height 318
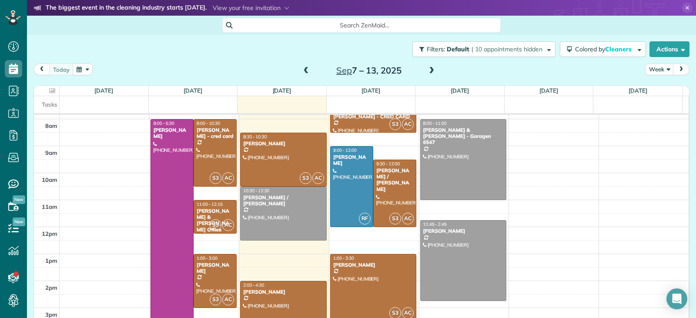
click at [279, 298] on div at bounding box center [284, 315] width 86 height 67
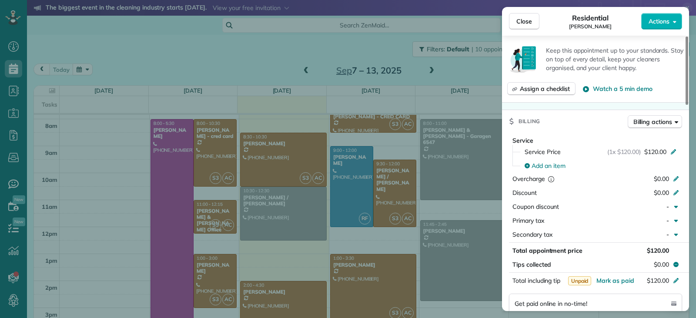
scroll to position [436, 0]
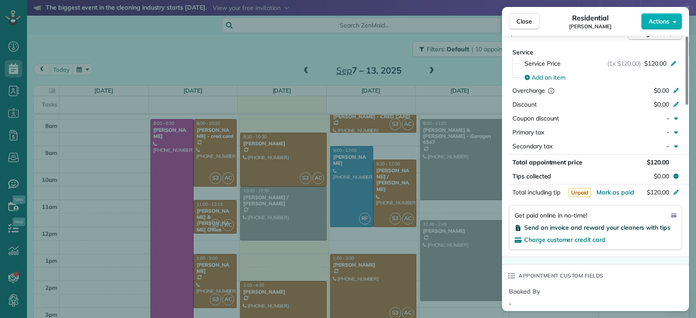
click at [450, 224] on span "Send an invoice and reward your cleaners with tips" at bounding box center [597, 228] width 146 height 8
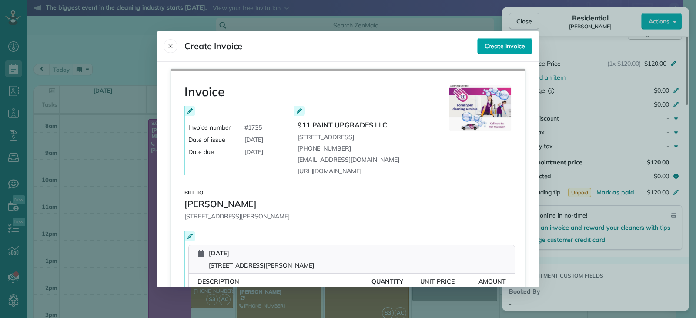
click at [450, 46] on span "Create invoice" at bounding box center [505, 46] width 40 height 9
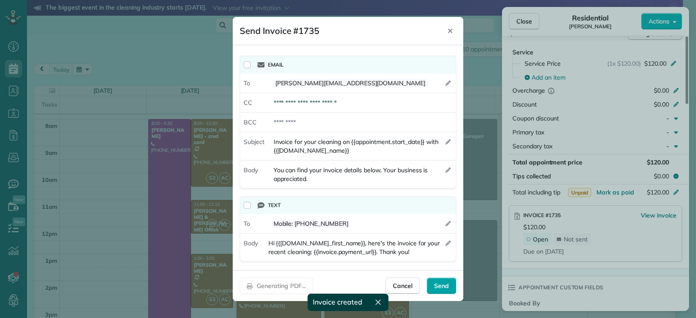
click at [431, 283] on div "Send" at bounding box center [442, 286] width 30 height 17
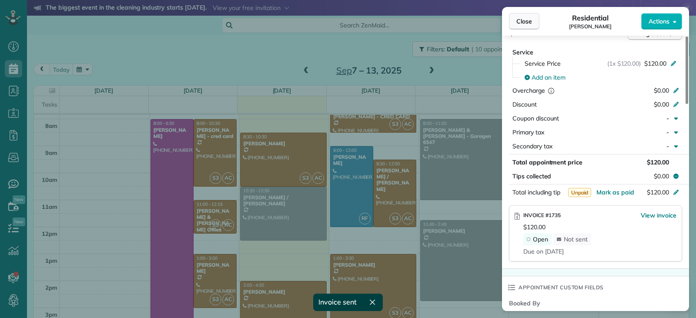
click at [450, 27] on button "Close" at bounding box center [524, 21] width 30 height 17
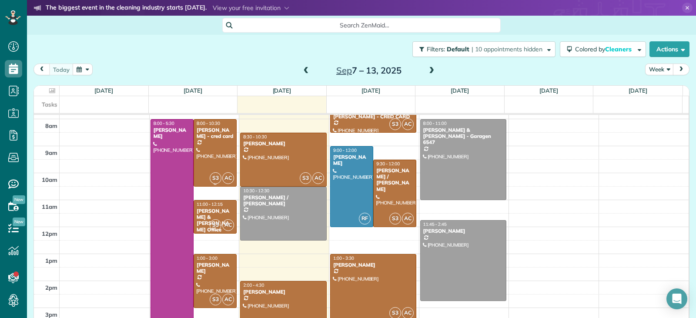
click at [209, 152] on div at bounding box center [215, 153] width 42 height 67
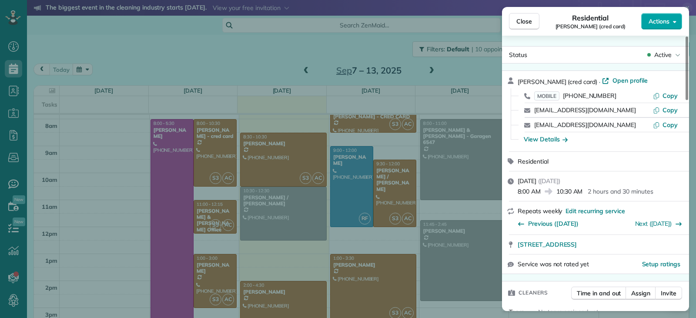
click at [450, 23] on span "Actions" at bounding box center [659, 21] width 21 height 9
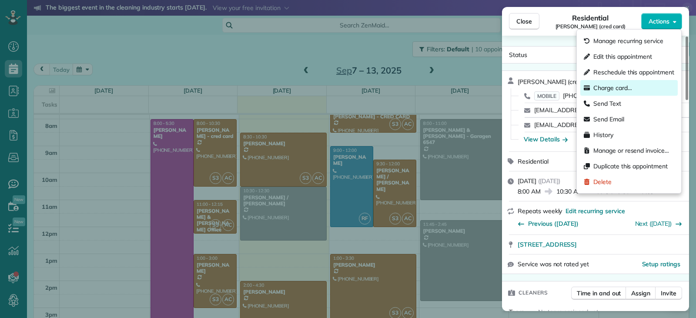
click at [450, 91] on span "Charge card…" at bounding box center [613, 88] width 39 height 9
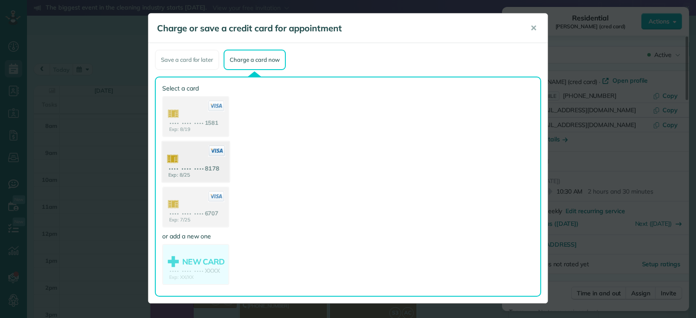
click at [208, 178] on use at bounding box center [195, 163] width 67 height 42
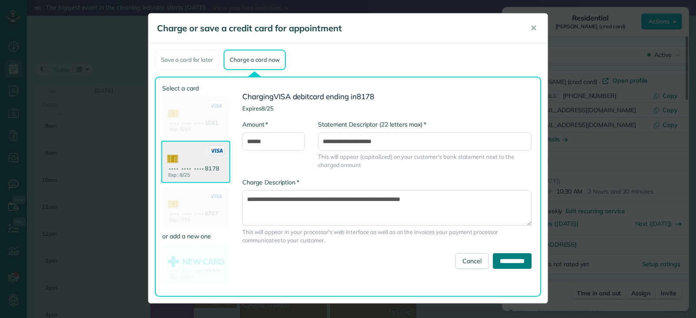
click at [450, 265] on input "**********" at bounding box center [512, 261] width 39 height 16
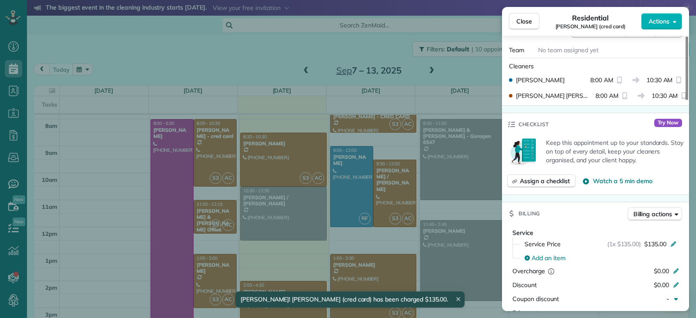
scroll to position [350, 0]
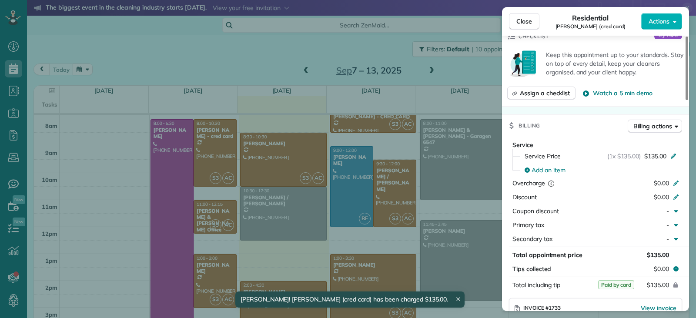
drag, startPoint x: 525, startPoint y: 24, endPoint x: 525, endPoint y: 63, distance: 38.7
click at [450, 24] on span "Close" at bounding box center [525, 21] width 16 height 9
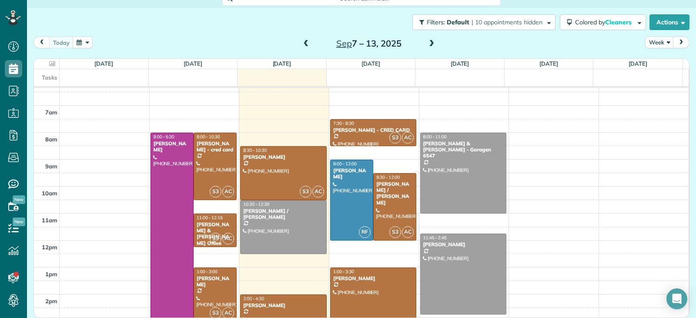
scroll to position [114, 0]
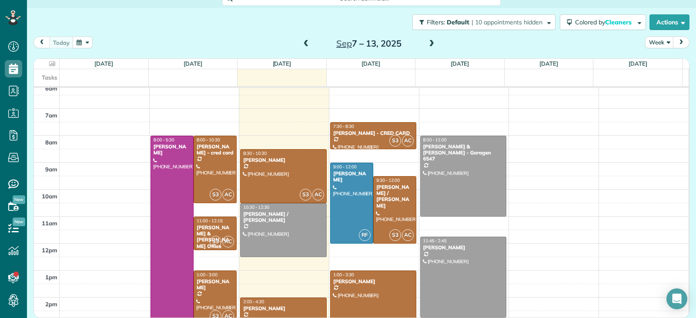
click at [302, 46] on span at bounding box center [307, 44] width 10 height 8
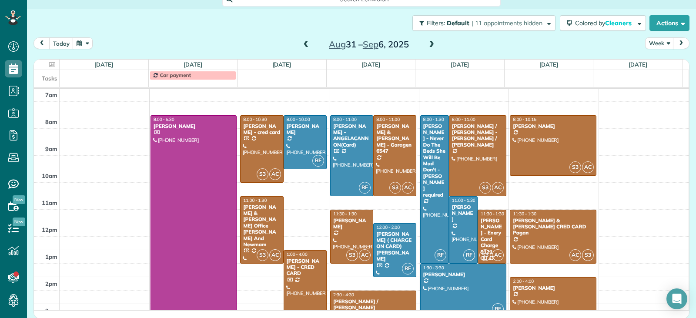
click at [304, 46] on span at bounding box center [307, 45] width 10 height 8
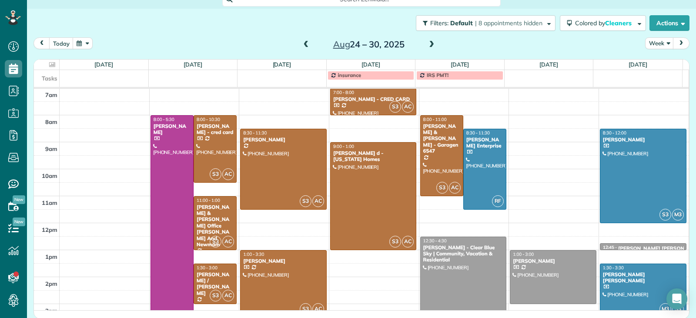
click at [305, 46] on span at bounding box center [307, 45] width 10 height 8
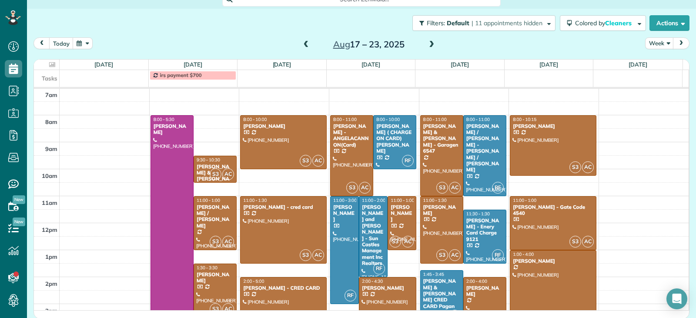
click at [304, 45] on span at bounding box center [307, 45] width 10 height 8
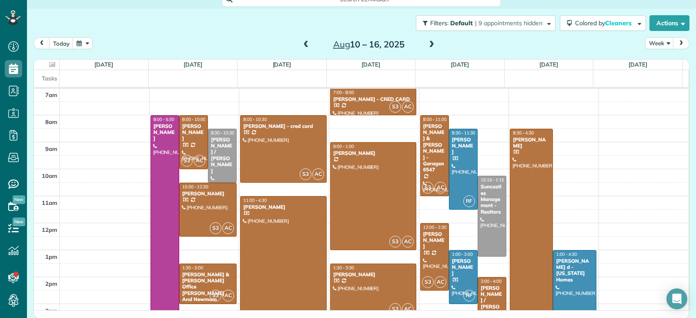
click at [304, 45] on span at bounding box center [307, 45] width 10 height 8
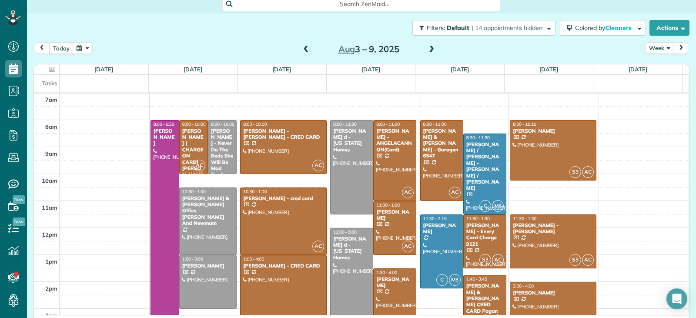
scroll to position [27, 0]
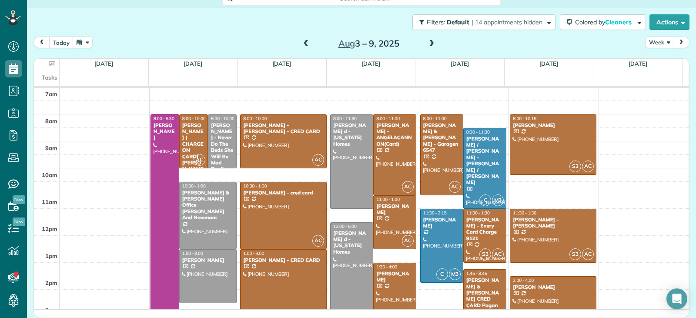
click at [309, 44] on div "Aug 3 – 9, 2025" at bounding box center [368, 44] width 139 height 14
click at [306, 47] on span at bounding box center [307, 44] width 10 height 8
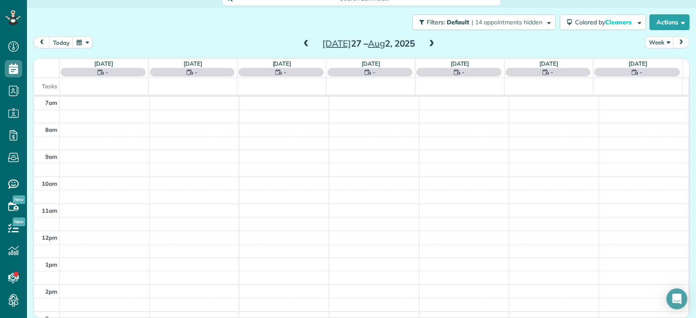
scroll to position [26, 0]
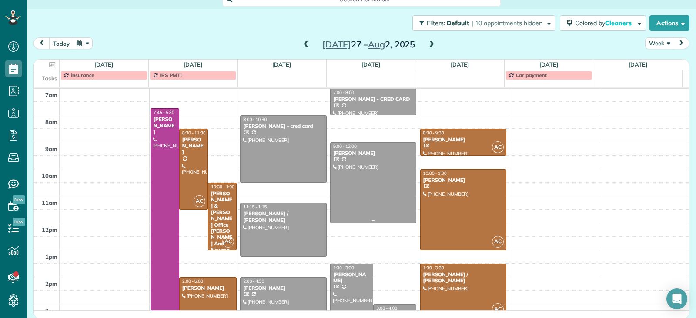
click at [374, 185] on div at bounding box center [374, 183] width 86 height 80
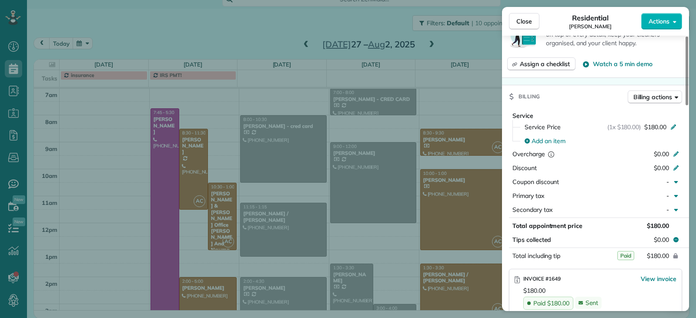
scroll to position [303, 0]
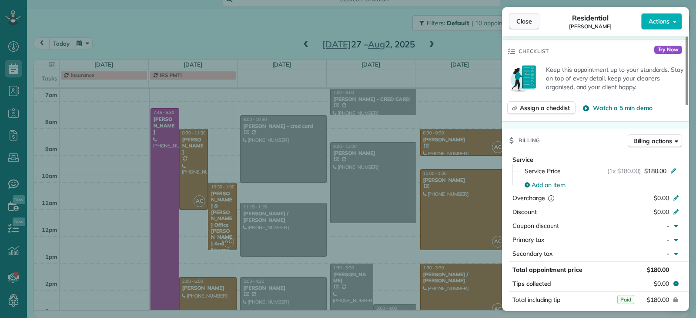
click at [450, 22] on button "Close" at bounding box center [524, 21] width 30 height 17
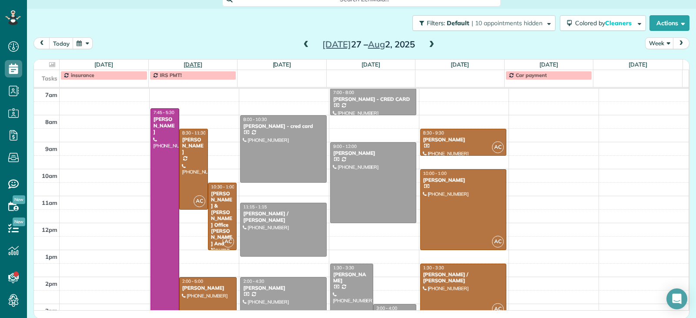
click at [201, 61] on link "Mon 7/28" at bounding box center [193, 64] width 19 height 7
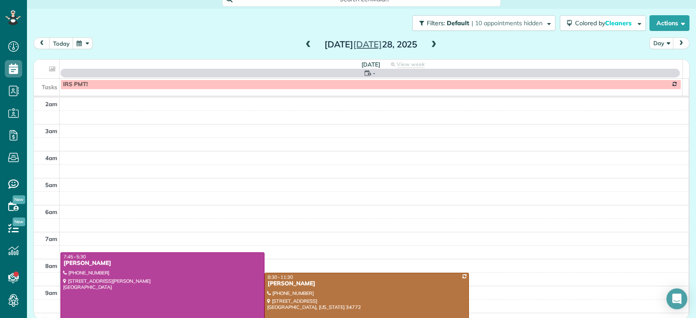
scroll to position [135, 0]
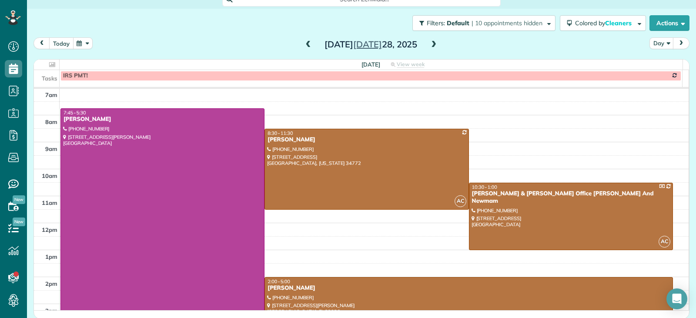
click at [64, 46] on button "today" at bounding box center [61, 43] width 24 height 12
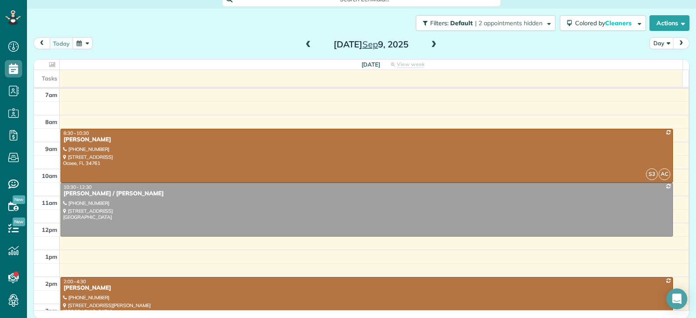
click at [43, 45] on span "prev" at bounding box center [41, 43] width 7 height 6
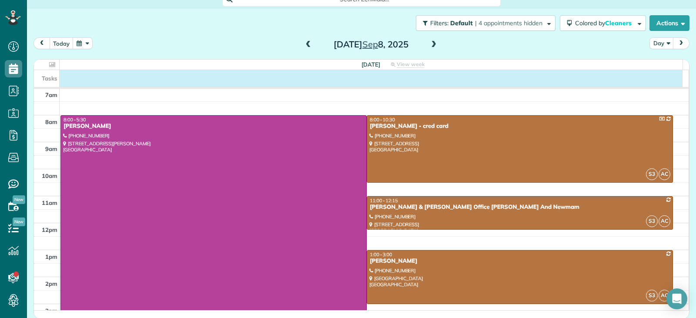
click at [84, 82] on div "Tasks" at bounding box center [358, 78] width 649 height 17
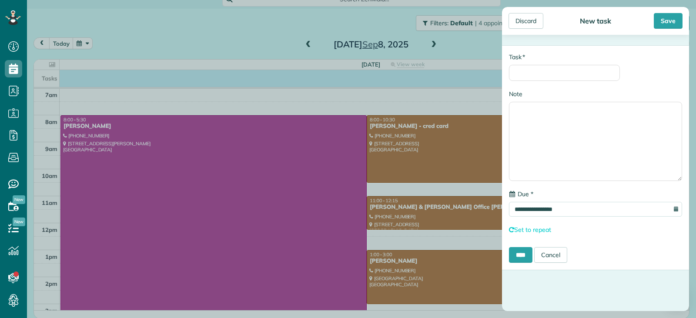
click at [450, 49] on div "**********" at bounding box center [348, 159] width 696 height 318
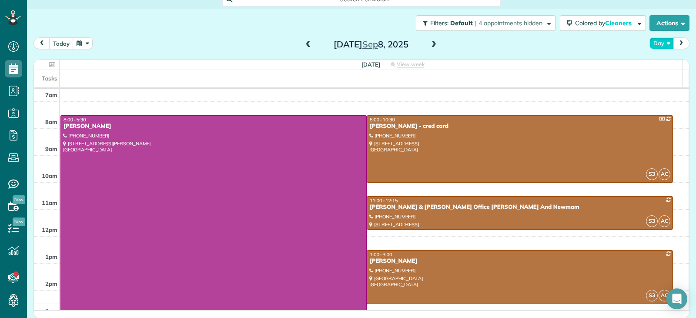
click at [450, 47] on button "Day" at bounding box center [662, 43] width 24 height 12
click at [450, 81] on link "Week" at bounding box center [684, 80] width 69 height 17
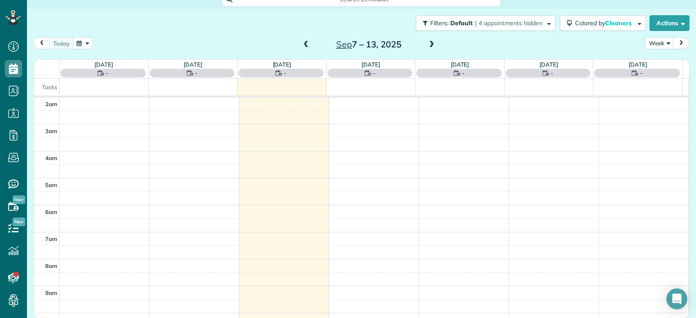
scroll to position [135, 0]
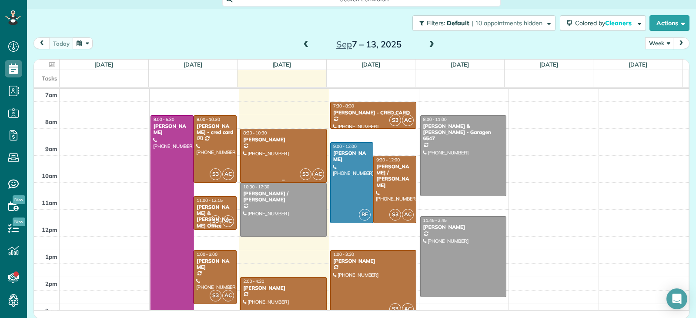
click at [290, 151] on div at bounding box center [284, 155] width 86 height 53
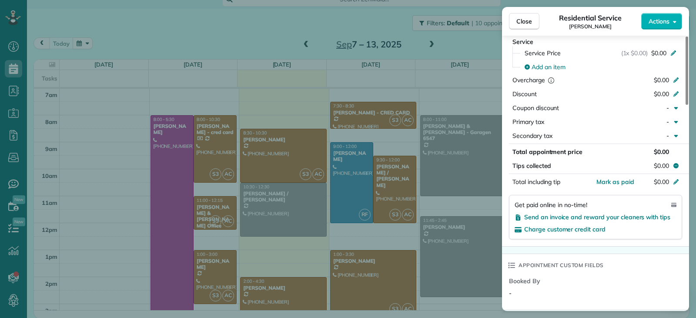
scroll to position [393, 0]
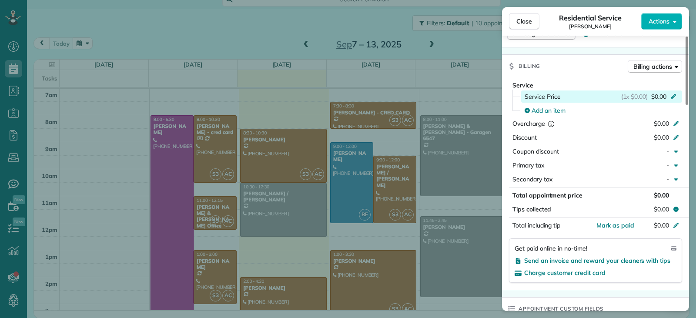
click at [450, 97] on icon at bounding box center [673, 96] width 5 height 5
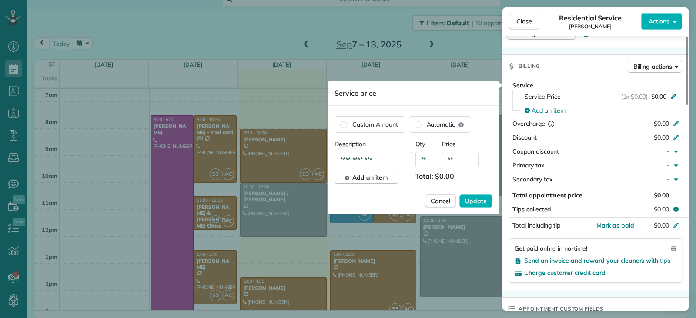
click at [450, 158] on input "**" at bounding box center [460, 160] width 37 height 16
type input "****"
click at [450, 201] on span "Update" at bounding box center [476, 201] width 22 height 9
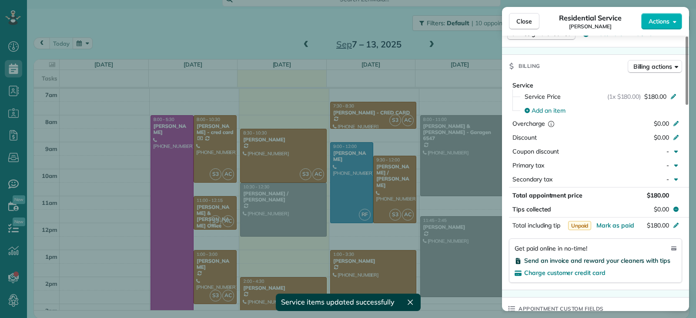
click at [450, 263] on span "Send an invoice and reward your cleaners with tips" at bounding box center [597, 261] width 146 height 8
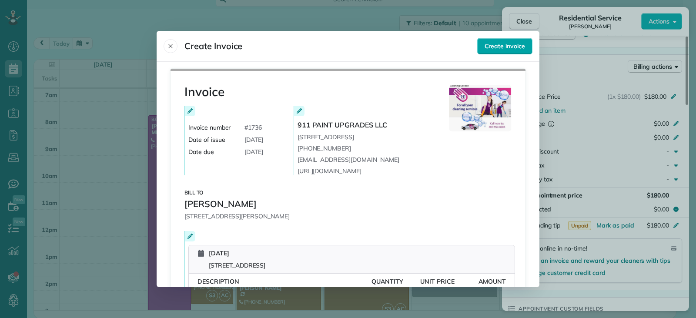
click at [450, 49] on span "Create invoice" at bounding box center [505, 46] width 40 height 9
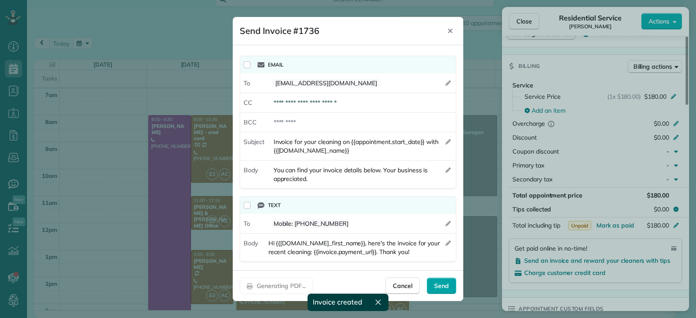
click at [440, 284] on span "Send" at bounding box center [441, 286] width 15 height 9
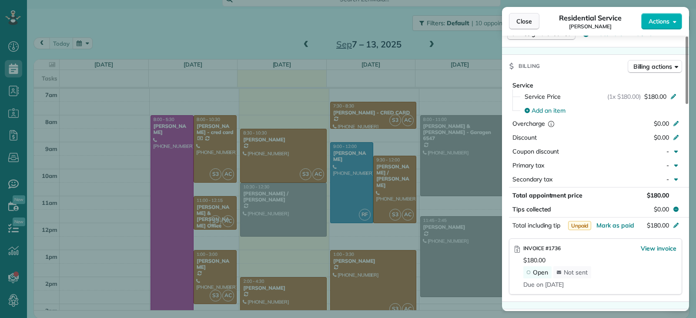
click at [450, 22] on span "Close" at bounding box center [525, 21] width 16 height 9
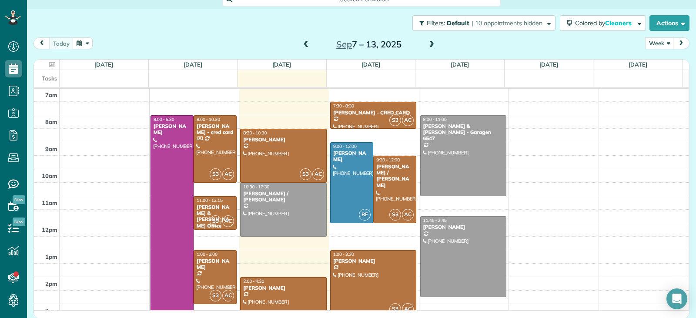
click at [303, 47] on span at bounding box center [307, 45] width 10 height 8
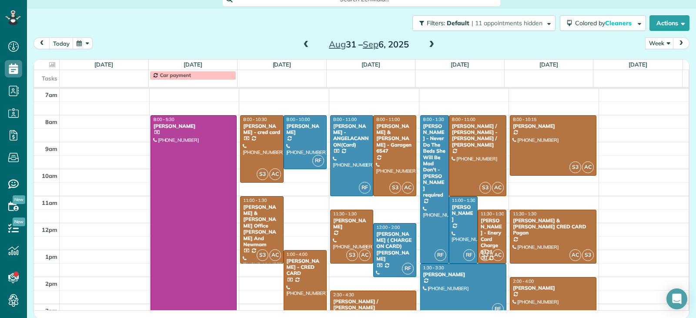
click at [304, 47] on span at bounding box center [307, 45] width 10 height 8
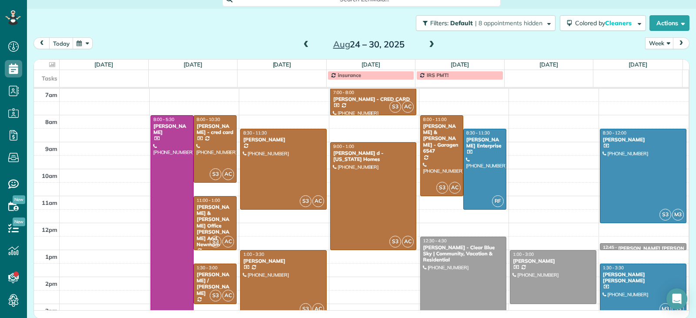
click at [428, 44] on span at bounding box center [432, 45] width 10 height 8
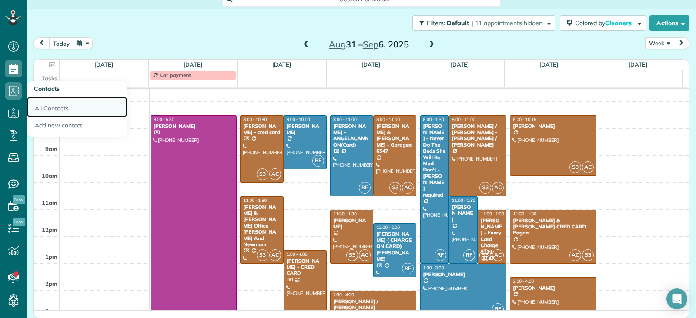
click at [50, 109] on link "All Contacts" at bounding box center [77, 107] width 100 height 20
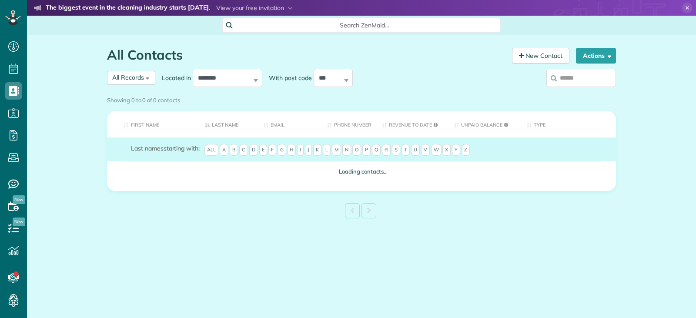
scroll to position [4, 4]
click at [269, 27] on span "Search ZenMaid…" at bounding box center [364, 25] width 265 height 9
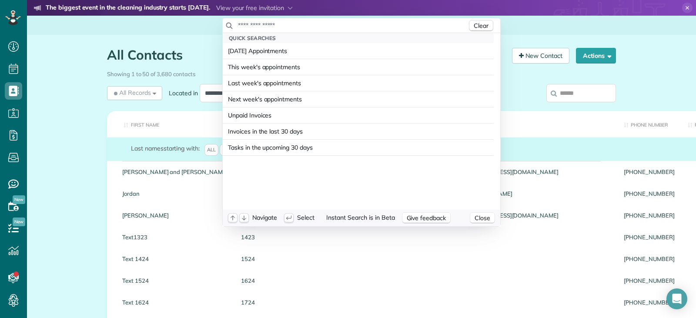
click at [269, 27] on input "text" at bounding box center [353, 25] width 230 height 9
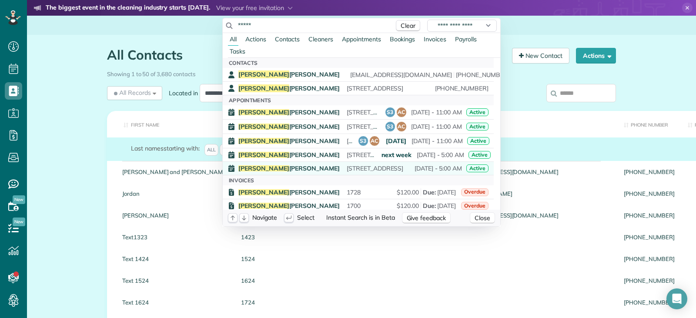
type input "*****"
click at [347, 167] on span "968 Woodrose Court Altamonte Springs FL 32714" at bounding box center [375, 168] width 57 height 8
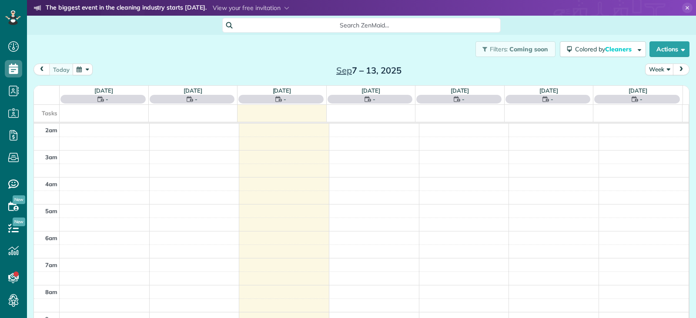
scroll to position [135, 0]
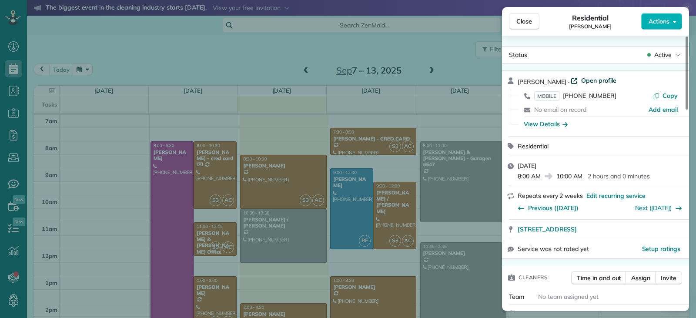
click at [584, 81] on span "Open profile" at bounding box center [598, 80] width 35 height 9
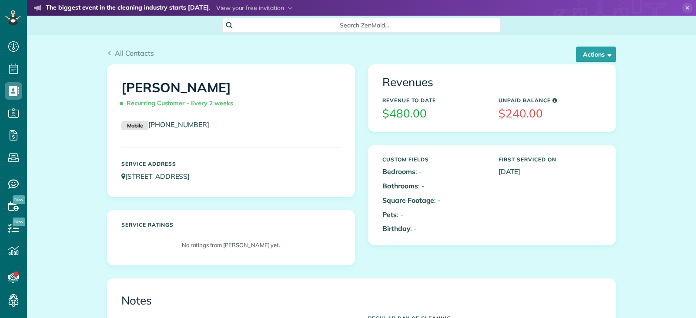
scroll to position [4, 4]
click at [595, 53] on button "Actions" at bounding box center [596, 55] width 40 height 16
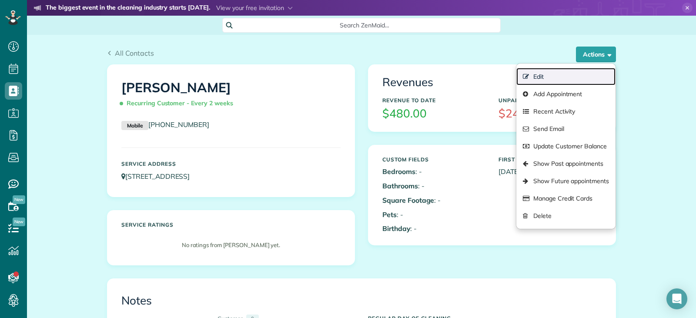
click at [539, 77] on link "Edit" at bounding box center [566, 76] width 99 height 17
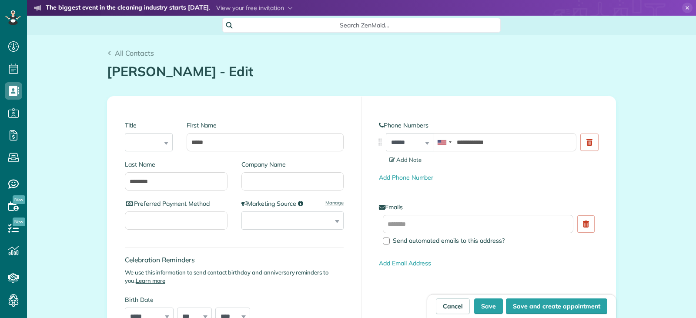
scroll to position [4, 4]
type input "**********"
click at [215, 143] on input "*****" at bounding box center [265, 142] width 157 height 18
type input "**********"
drag, startPoint x: 456, startPoint y: 141, endPoint x: 530, endPoint y: 140, distance: 73.1
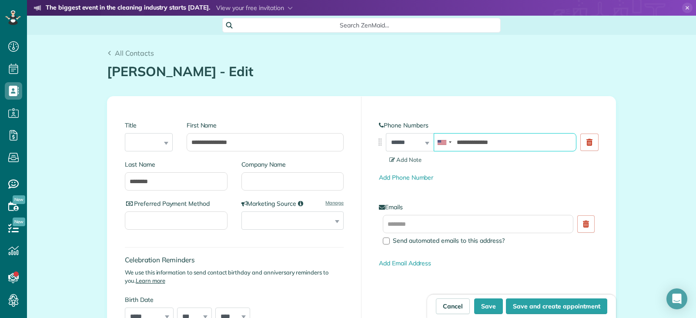
click at [530, 140] on input "**********" at bounding box center [505, 142] width 143 height 18
click at [488, 305] on button "Save" at bounding box center [488, 307] width 29 height 16
type input "**********"
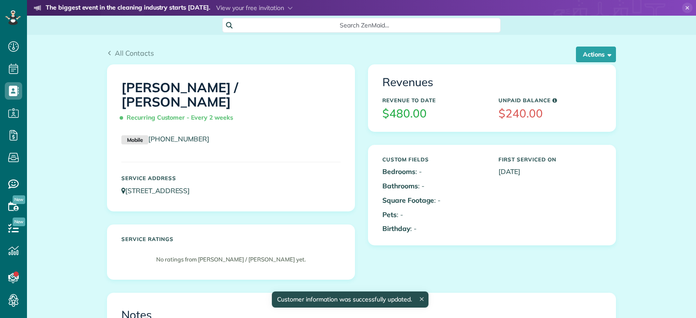
scroll to position [4, 4]
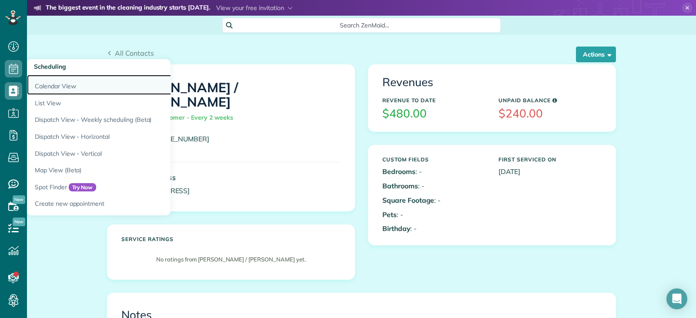
click at [42, 87] on link "Calendar View" at bounding box center [136, 85] width 218 height 20
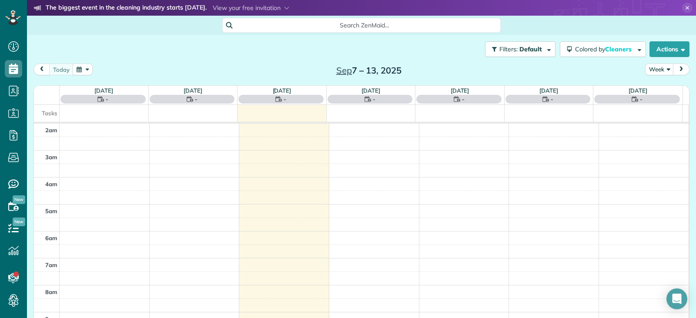
scroll to position [135, 0]
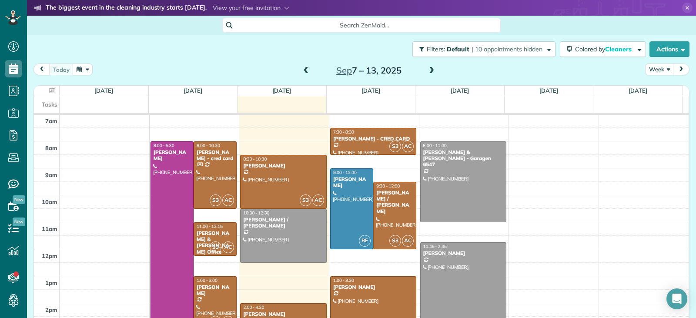
click at [367, 137] on div "[PERSON_NAME] - CRED CARD" at bounding box center [373, 139] width 81 height 6
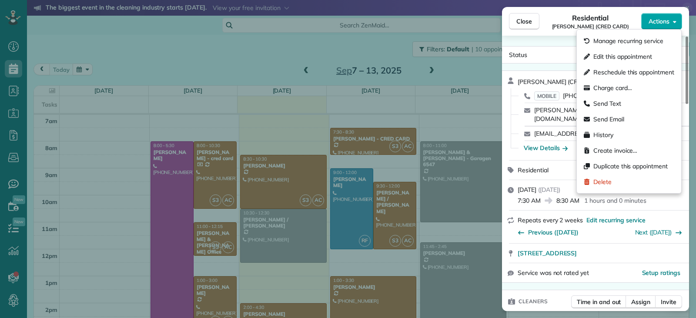
click at [658, 20] on span "Actions" at bounding box center [659, 21] width 21 height 9
click at [619, 104] on span "Send Text" at bounding box center [608, 103] width 28 height 9
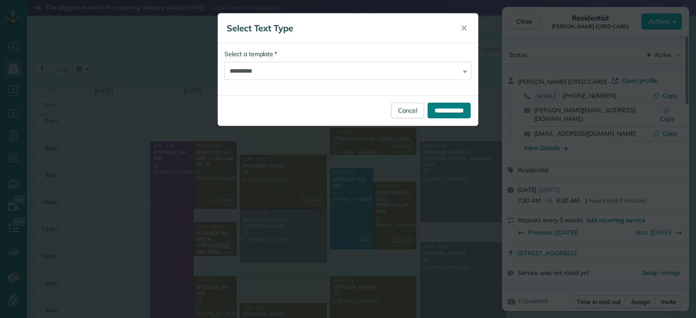
click at [446, 110] on input "**********" at bounding box center [449, 111] width 43 height 16
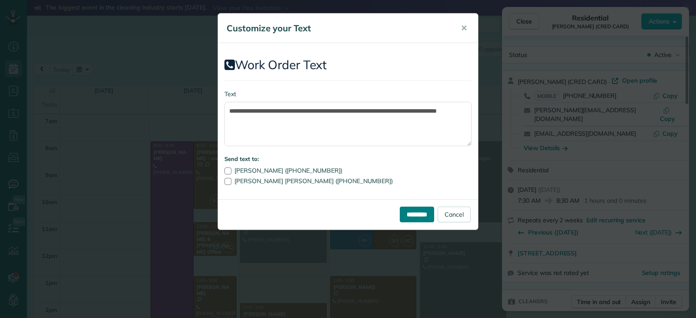
click at [404, 212] on input "*********" at bounding box center [417, 215] width 34 height 16
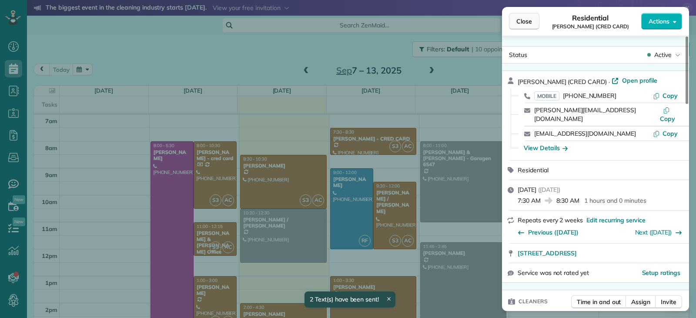
click at [525, 22] on span "Close" at bounding box center [525, 21] width 16 height 9
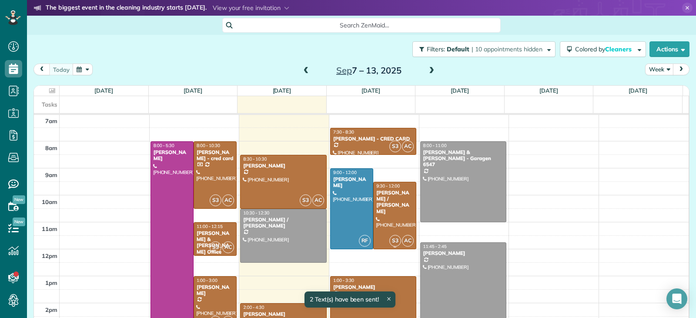
click at [387, 209] on div at bounding box center [395, 215] width 42 height 67
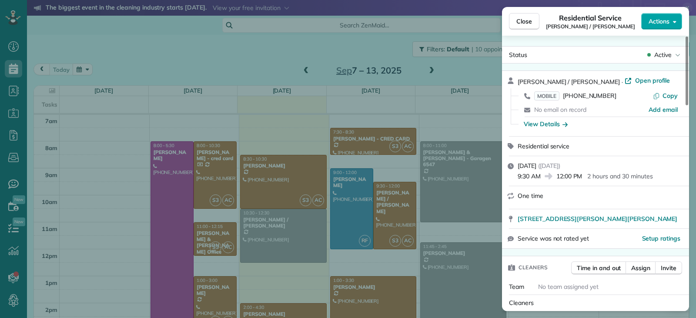
click at [653, 21] on span "Actions" at bounding box center [659, 21] width 21 height 9
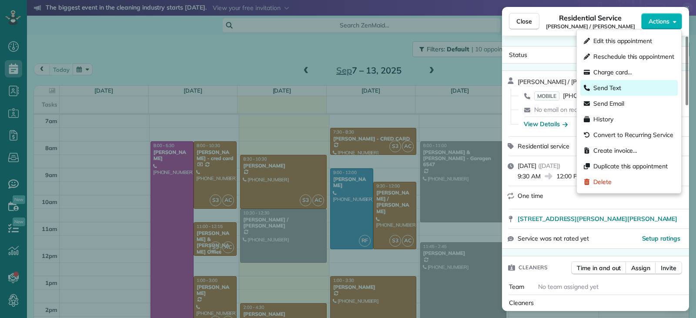
click at [617, 86] on span "Send Text" at bounding box center [608, 88] width 28 height 9
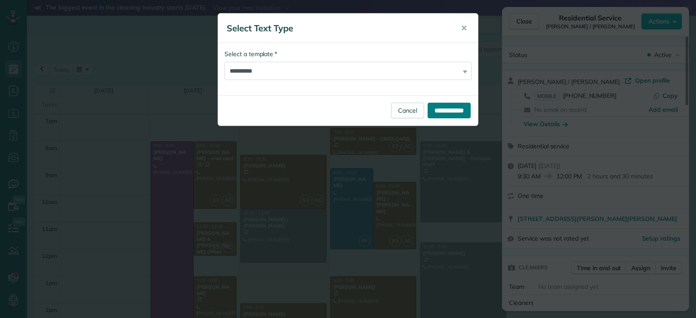
click at [445, 108] on input "**********" at bounding box center [449, 111] width 43 height 16
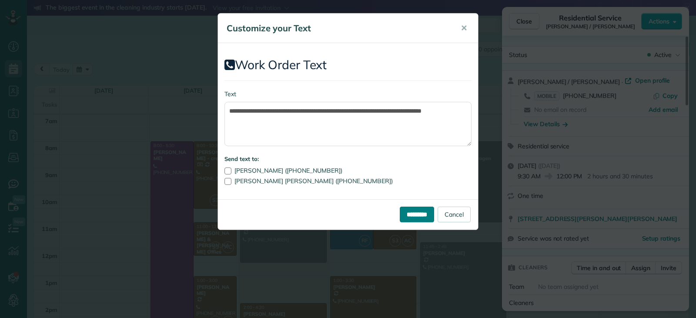
click at [407, 219] on input "*********" at bounding box center [417, 215] width 34 height 16
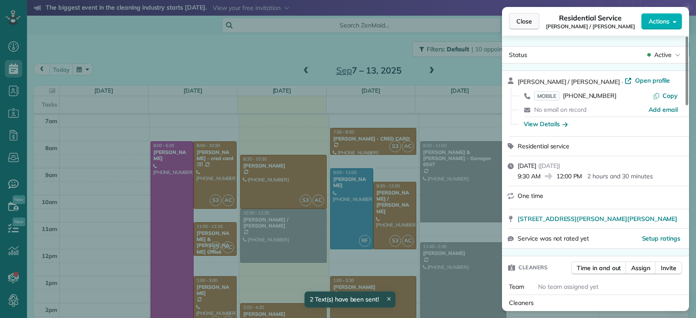
click at [514, 25] on button "Close" at bounding box center [524, 21] width 30 height 17
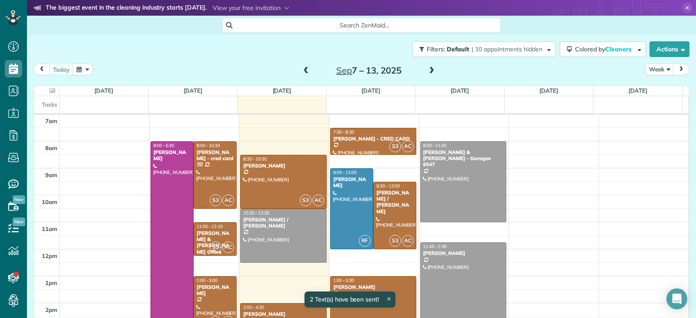
click at [391, 281] on div "1:00 - 3:30" at bounding box center [373, 281] width 81 height 6
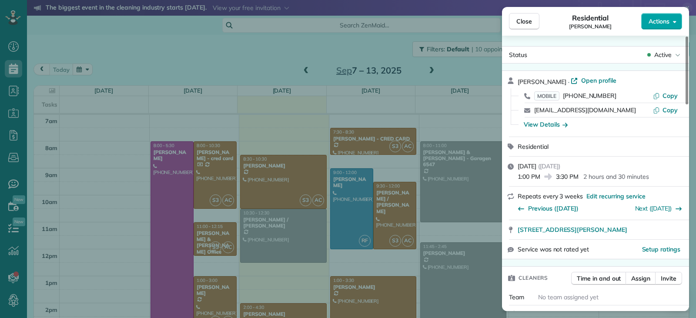
click at [658, 14] on button "Actions" at bounding box center [661, 21] width 41 height 17
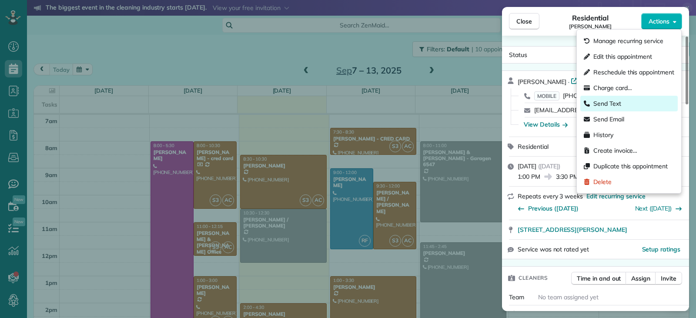
click at [607, 101] on span "Send Text" at bounding box center [608, 103] width 28 height 9
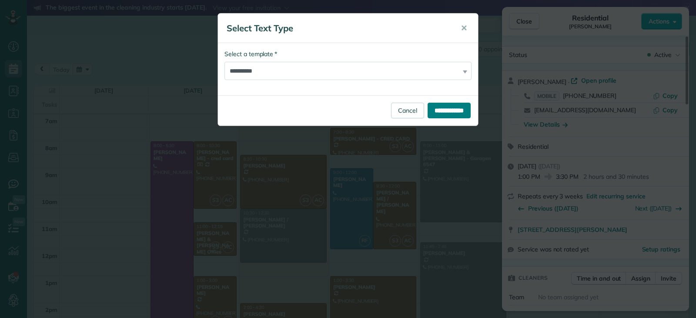
click at [458, 110] on input "**********" at bounding box center [449, 111] width 43 height 16
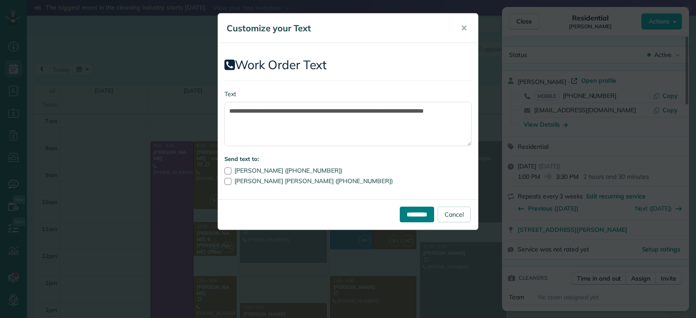
click at [415, 215] on input "*********" at bounding box center [417, 215] width 34 height 16
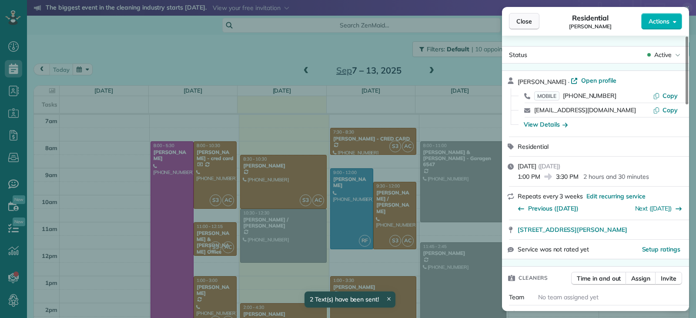
click at [524, 20] on span "Close" at bounding box center [525, 21] width 16 height 9
